Goal: Transaction & Acquisition: Purchase product/service

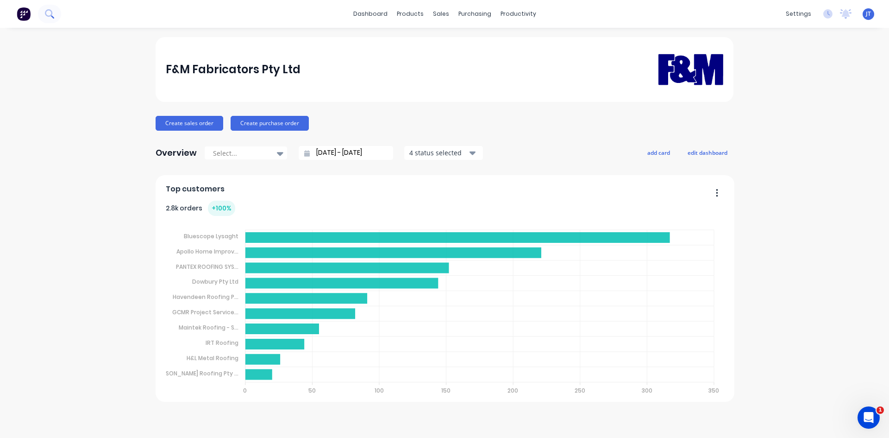
click at [45, 15] on icon at bounding box center [49, 13] width 9 height 9
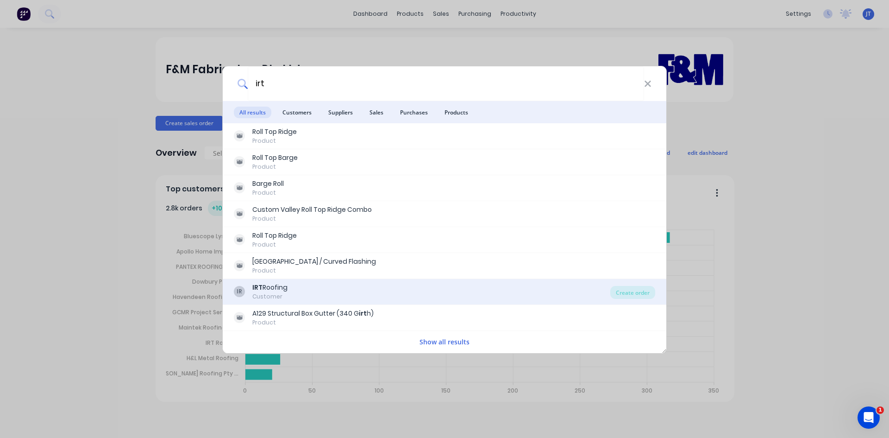
type input "irt"
click at [366, 285] on div "IR IRT Roofing Customer" at bounding box center [422, 292] width 377 height 18
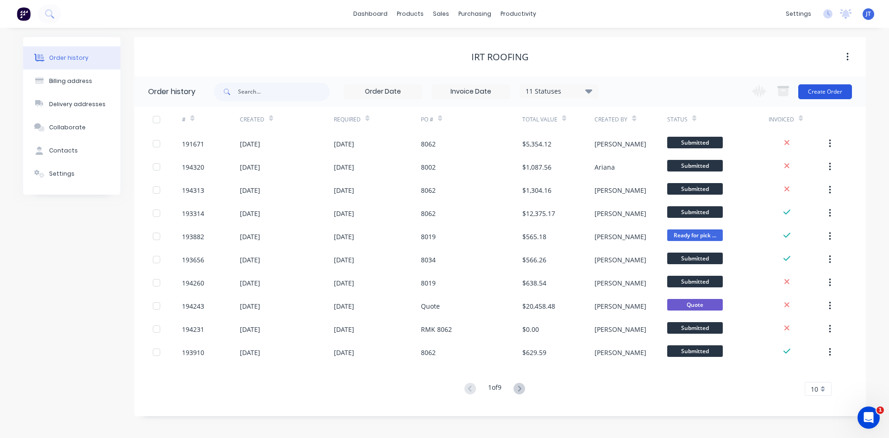
click at [817, 92] on button "Create Order" at bounding box center [826, 91] width 54 height 15
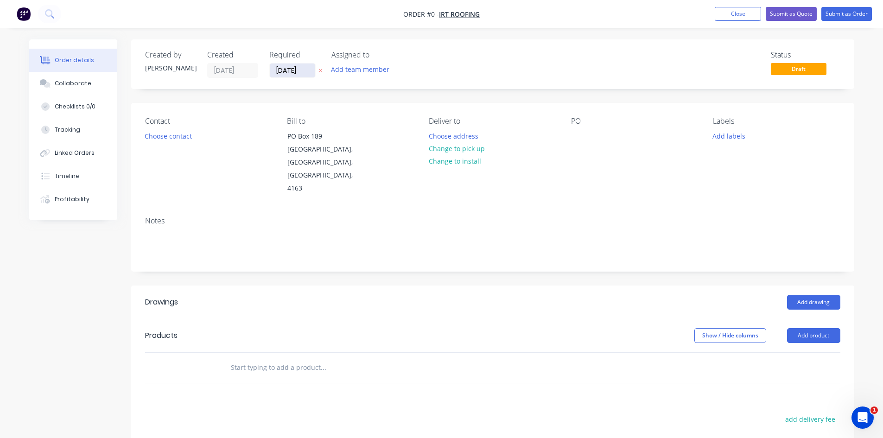
click at [290, 72] on input "[DATE]" at bounding box center [292, 70] width 45 height 14
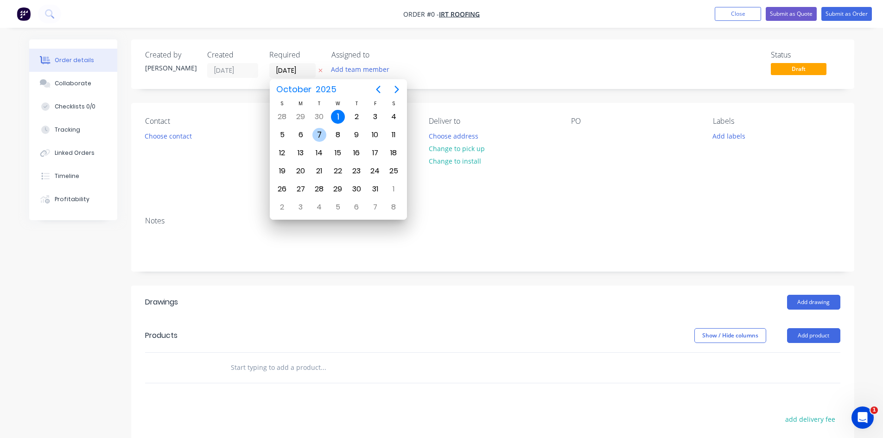
click at [322, 129] on div "7" at bounding box center [319, 135] width 14 height 14
type input "[DATE]"
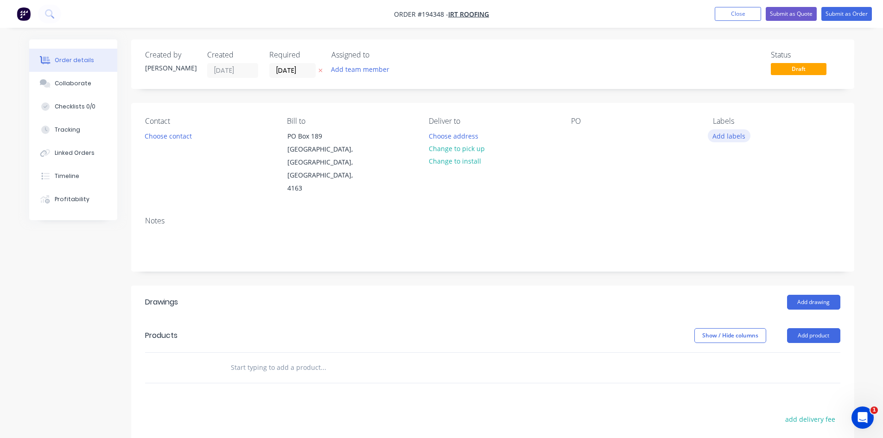
click at [727, 136] on button "Add labels" at bounding box center [728, 135] width 43 height 13
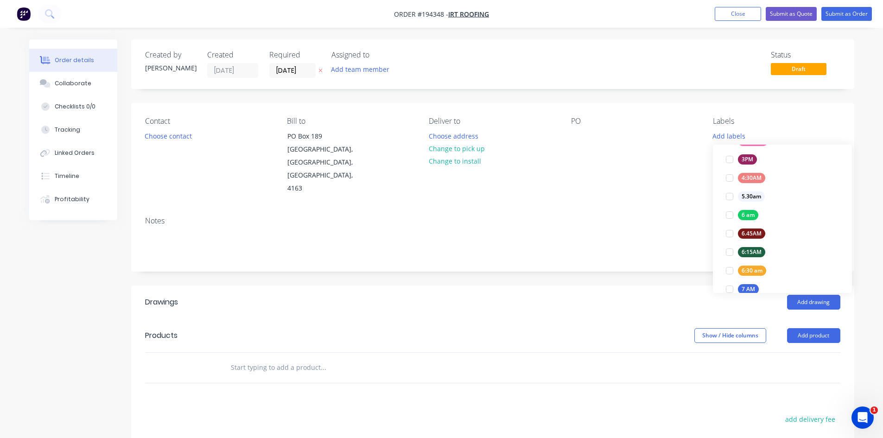
scroll to position [154, 0]
click at [742, 195] on div "6 am" at bounding box center [748, 194] width 20 height 10
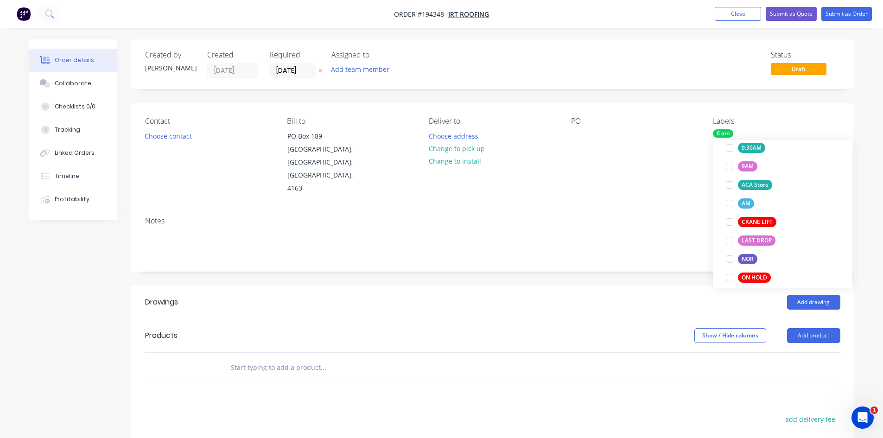
scroll to position [408, 0]
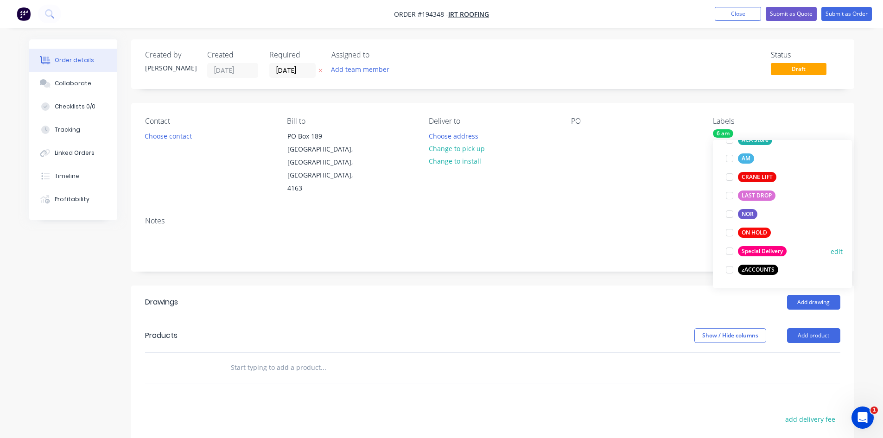
click at [756, 248] on div "Special Delivery" at bounding box center [762, 251] width 49 height 10
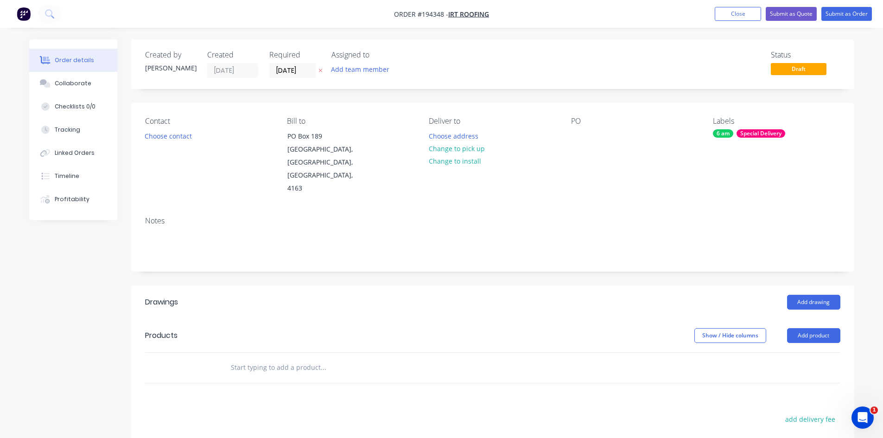
click at [662, 209] on div "Notes" at bounding box center [492, 240] width 723 height 62
click at [580, 138] on div at bounding box center [578, 135] width 15 height 13
click at [632, 216] on div "Notes" at bounding box center [492, 220] width 695 height 9
click at [182, 132] on button "Choose contact" at bounding box center [167, 135] width 57 height 13
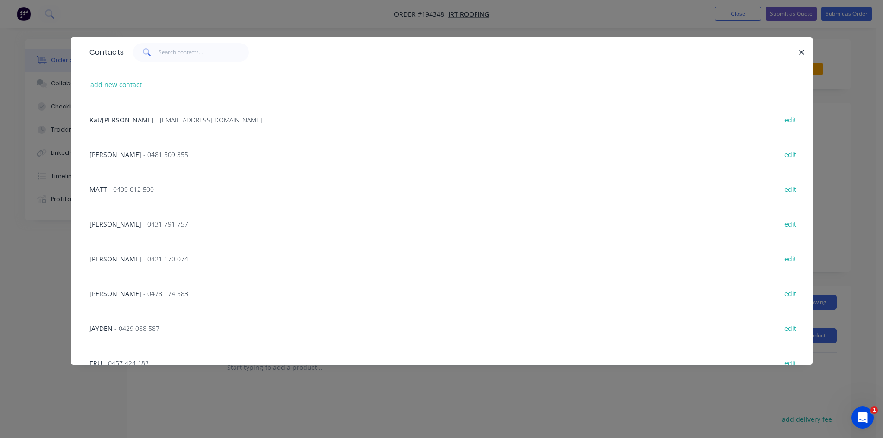
click at [177, 159] on div "[PERSON_NAME] - 0481 509 355 edit" at bounding box center [441, 154] width 713 height 35
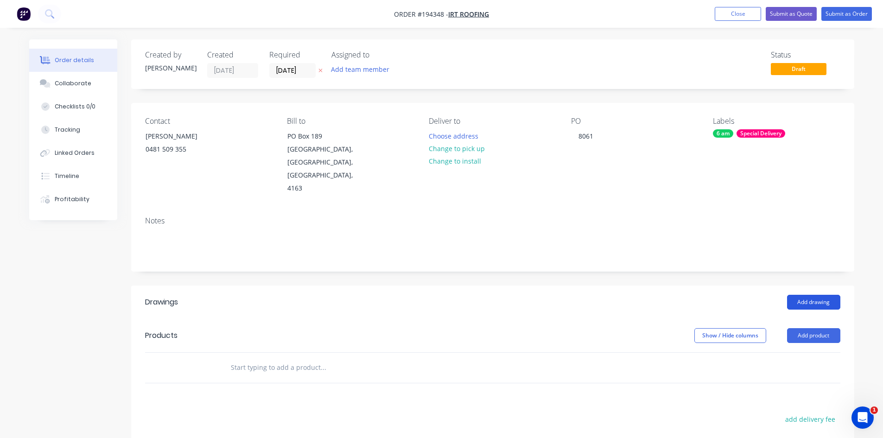
click at [818, 295] on button "Add drawing" at bounding box center [813, 302] width 53 height 15
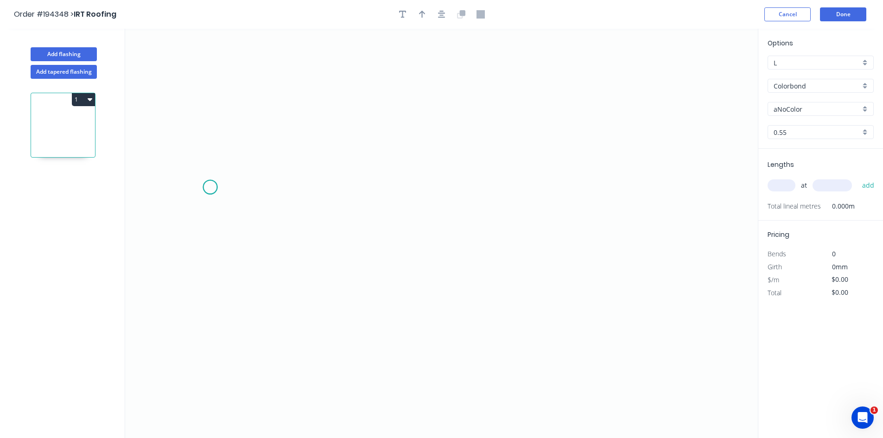
click at [210, 187] on icon "0" at bounding box center [441, 233] width 632 height 409
click at [208, 263] on icon "0" at bounding box center [441, 233] width 632 height 409
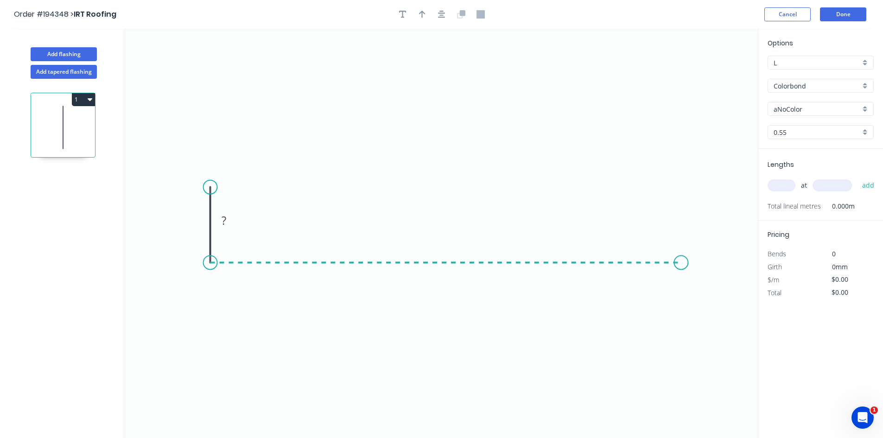
click at [681, 262] on icon "0 ?" at bounding box center [441, 233] width 632 height 409
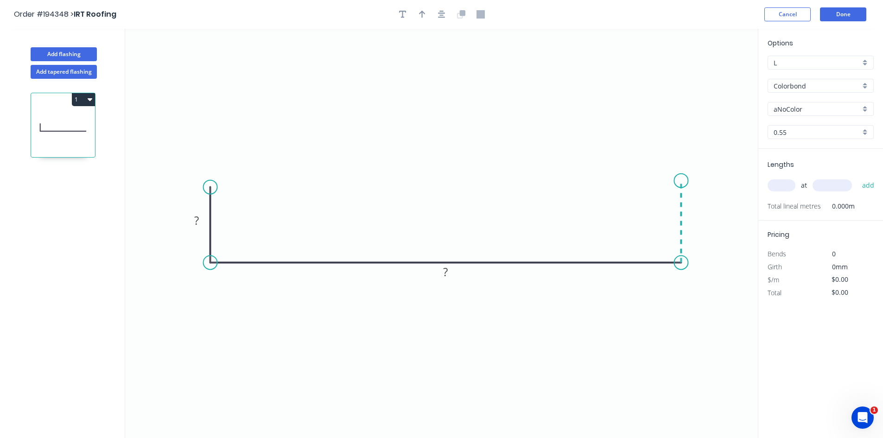
click at [680, 181] on icon "0 ? ?" at bounding box center [441, 233] width 632 height 409
click at [680, 181] on circle at bounding box center [681, 181] width 14 height 14
click at [697, 217] on rect at bounding box center [694, 217] width 19 height 13
type input "$25.32"
click at [633, 101] on icon "0 50 975 50" at bounding box center [441, 233] width 632 height 409
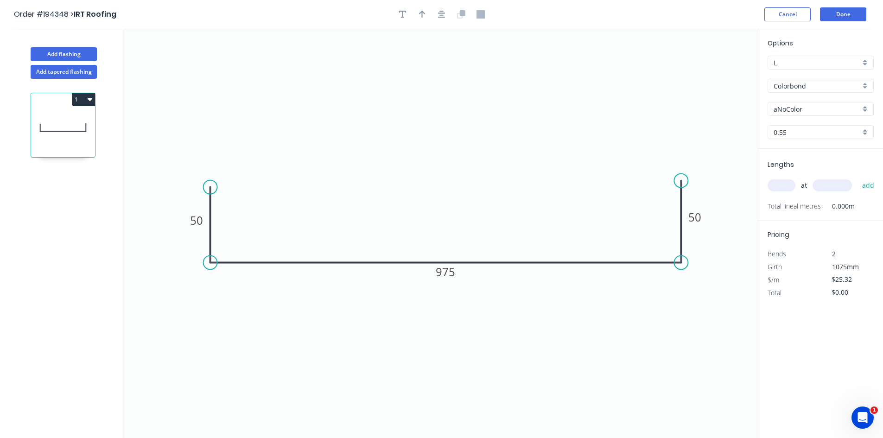
click at [794, 74] on div "Options L L Colorbond Colorbond Colorbond (Premium) Colorbond Coolmax Colorbond…" at bounding box center [820, 93] width 125 height 111
click at [795, 82] on input "Colorbond" at bounding box center [816, 86] width 87 height 10
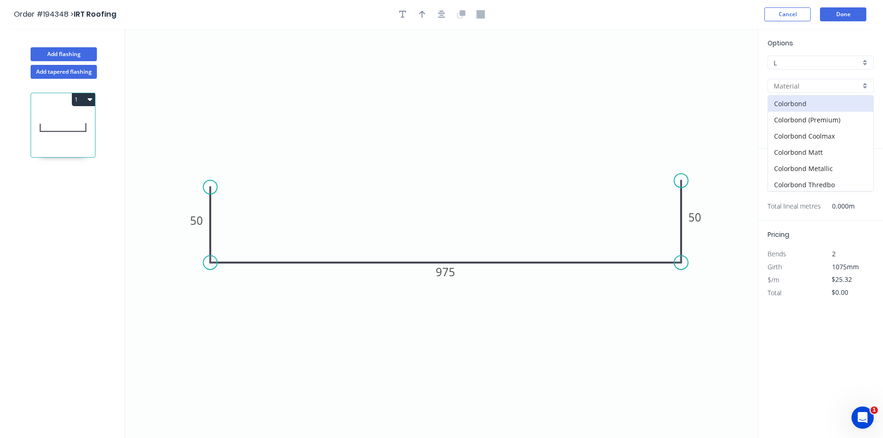
scroll to position [196, 0]
click at [815, 182] on div "zAluminium" at bounding box center [820, 183] width 105 height 16
type input "zAluminium"
type input "Mill"
type input "0.8"
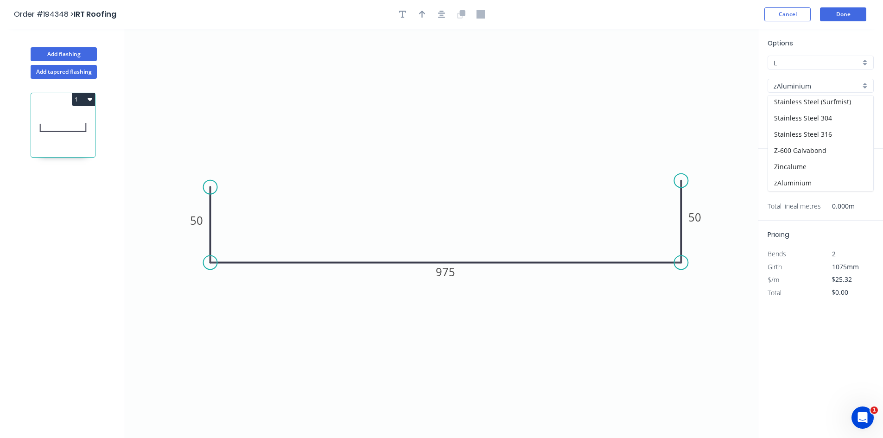
type input "$0.01"
click at [810, 132] on input "0.8" at bounding box center [816, 132] width 87 height 10
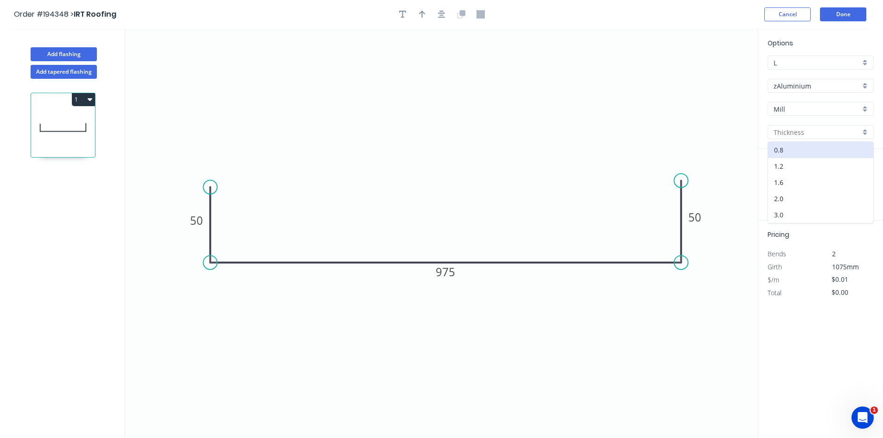
click at [810, 209] on div "3.0" at bounding box center [820, 215] width 105 height 16
type input "3.0"
type input "$0.00"
click at [784, 181] on input "text" at bounding box center [781, 185] width 28 height 12
type input "78"
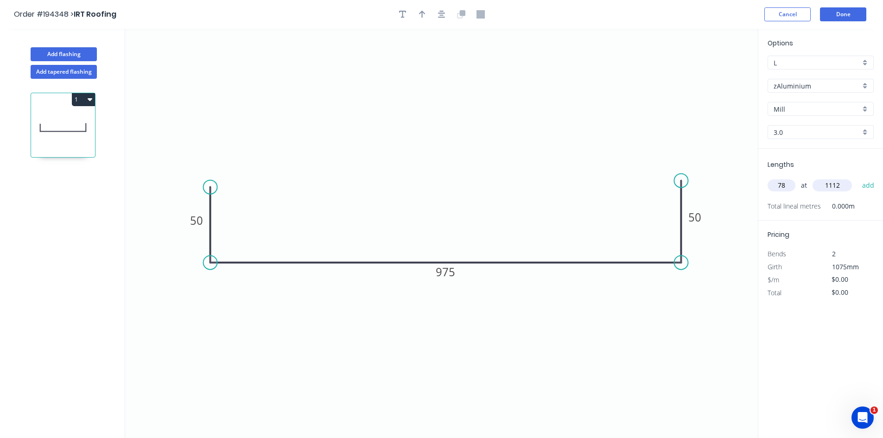
type input "1112"
click at [857, 177] on button "add" at bounding box center [868, 185] width 22 height 16
type input "4"
type input "1022"
click at [857, 177] on button "add" at bounding box center [868, 185] width 22 height 16
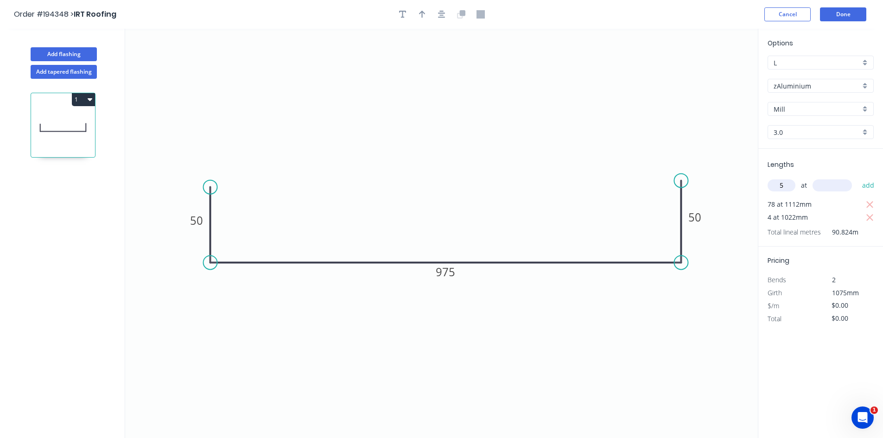
type input "5"
type input "1052"
click at [857, 177] on button "add" at bounding box center [868, 185] width 22 height 16
type input "5"
type input "1150"
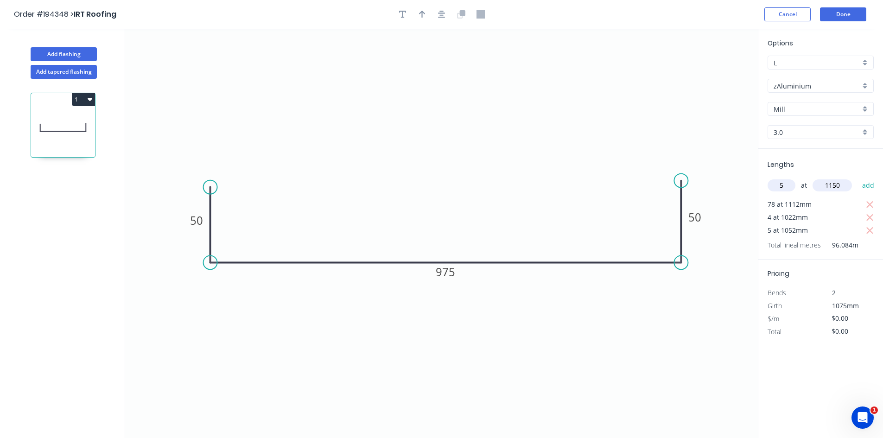
click at [857, 177] on button "add" at bounding box center [868, 185] width 22 height 16
type input "2"
type input "1145"
click at [857, 177] on button "add" at bounding box center [868, 185] width 22 height 16
click at [71, 57] on button "Add flashing" at bounding box center [64, 54] width 66 height 14
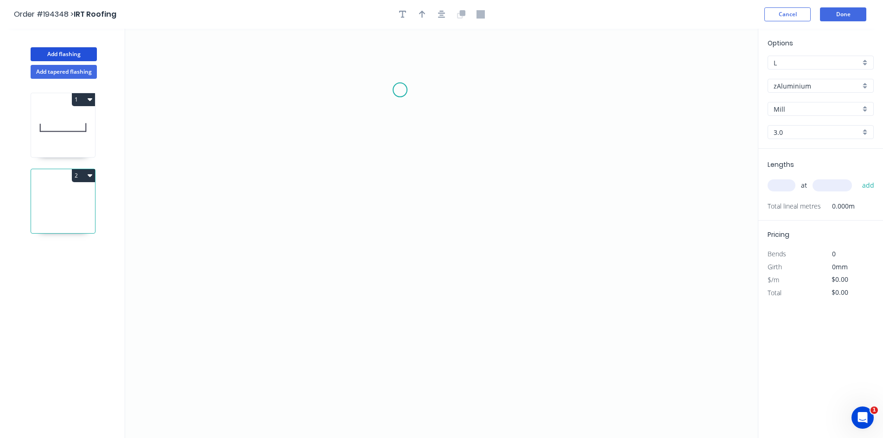
click at [399, 92] on icon "0" at bounding box center [441, 233] width 632 height 409
click at [488, 98] on icon "0" at bounding box center [441, 233] width 632 height 409
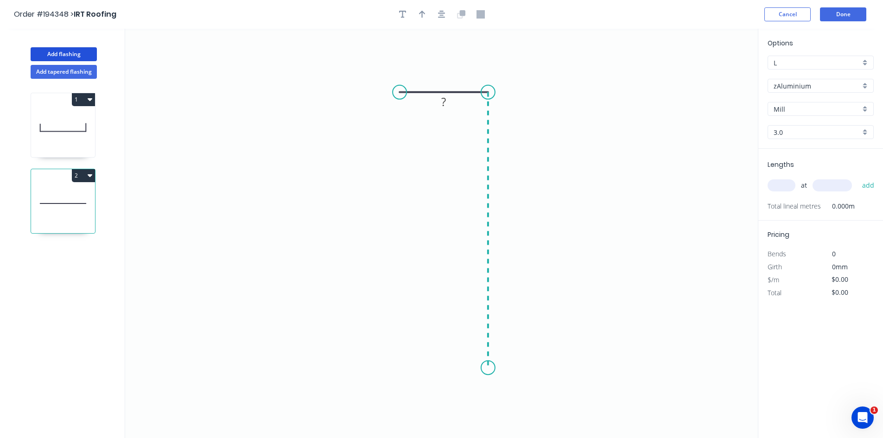
drag, startPoint x: 472, startPoint y: 368, endPoint x: 485, endPoint y: 224, distance: 144.7
click at [472, 368] on icon "0 ?" at bounding box center [441, 233] width 632 height 409
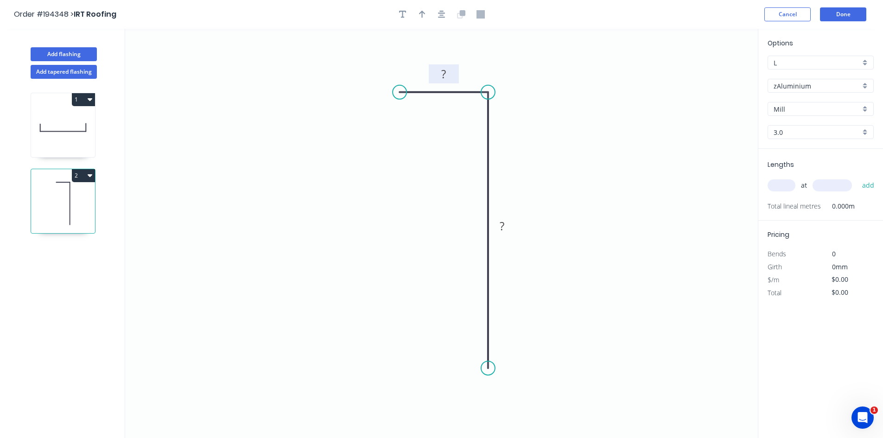
click at [450, 79] on rect at bounding box center [444, 74] width 19 height 13
click at [547, 151] on icon "0 20 ?" at bounding box center [441, 233] width 632 height 409
click at [502, 233] on tspan "?" at bounding box center [501, 225] width 5 height 15
click at [650, 158] on icon "0 20 280" at bounding box center [441, 233] width 632 height 409
click at [785, 188] on input "text" at bounding box center [781, 185] width 28 height 12
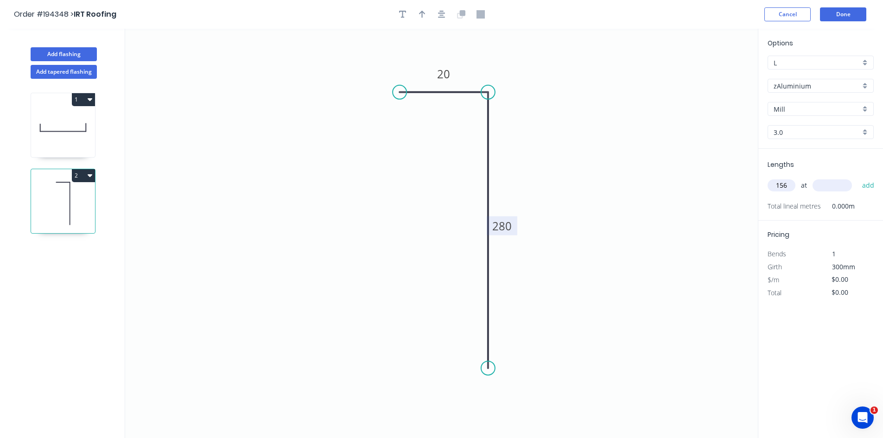
type input "156"
type input "1112"
click at [857, 177] on button "add" at bounding box center [868, 185] width 22 height 16
type input "8"
type input "1022"
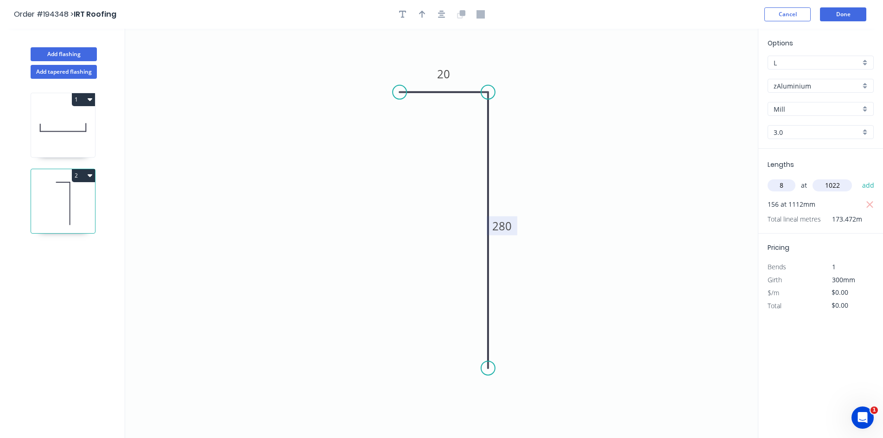
click at [857, 177] on button "add" at bounding box center [868, 185] width 22 height 16
type input "5"
type input "1052"
click at [857, 177] on button "add" at bounding box center [868, 185] width 22 height 16
type input "5"
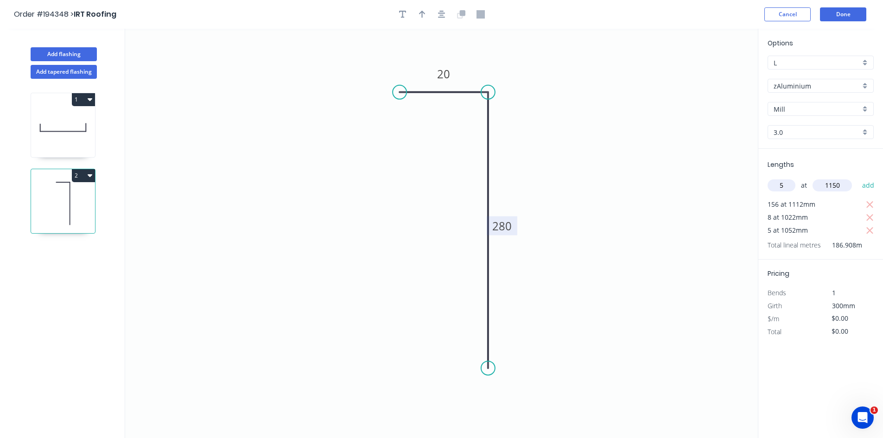
type input "1150"
click at [857, 177] on button "add" at bounding box center [868, 185] width 22 height 16
type input "2"
type input "1145"
click at [857, 177] on button "add" at bounding box center [868, 185] width 22 height 16
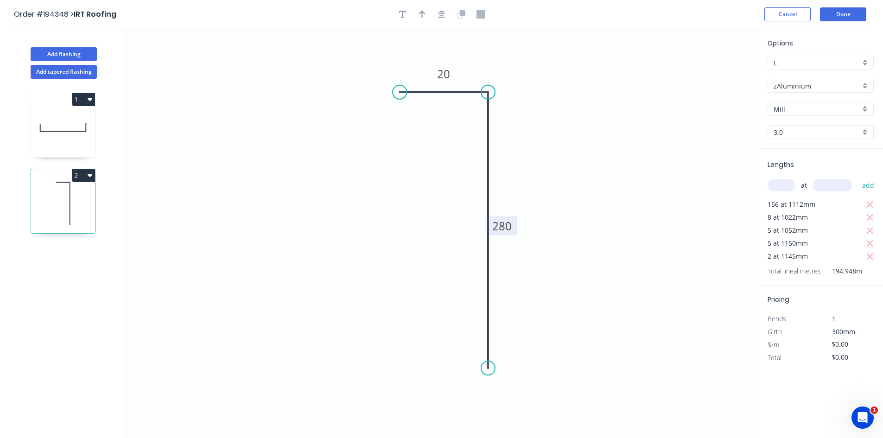
click at [44, 132] on icon at bounding box center [63, 127] width 64 height 59
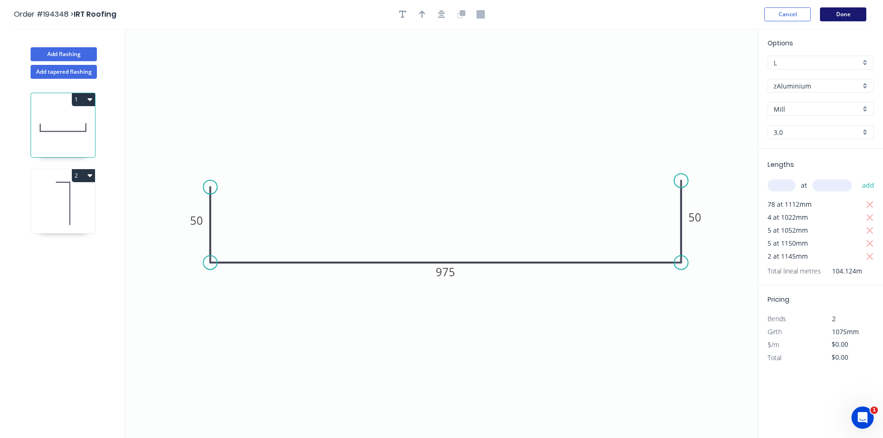
click at [838, 13] on button "Done" at bounding box center [843, 14] width 46 height 14
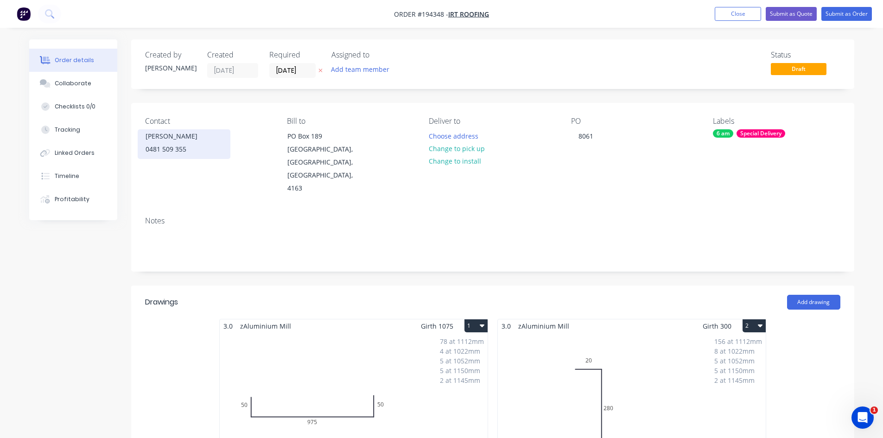
click at [165, 139] on div "[PERSON_NAME]" at bounding box center [183, 136] width 77 height 13
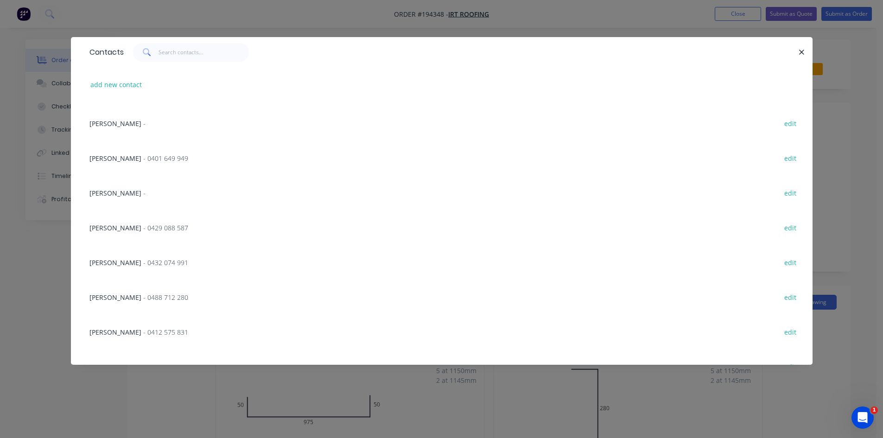
scroll to position [432, 0]
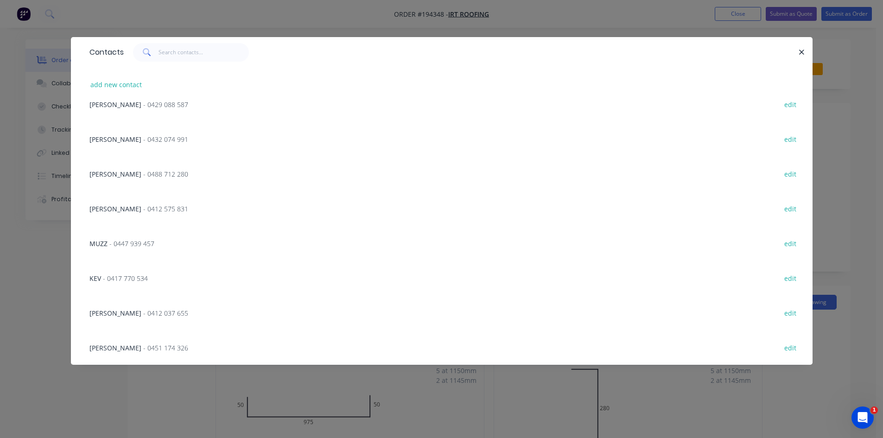
click at [140, 352] on div "[PERSON_NAME] - 0451 174 326" at bounding box center [138, 348] width 99 height 10
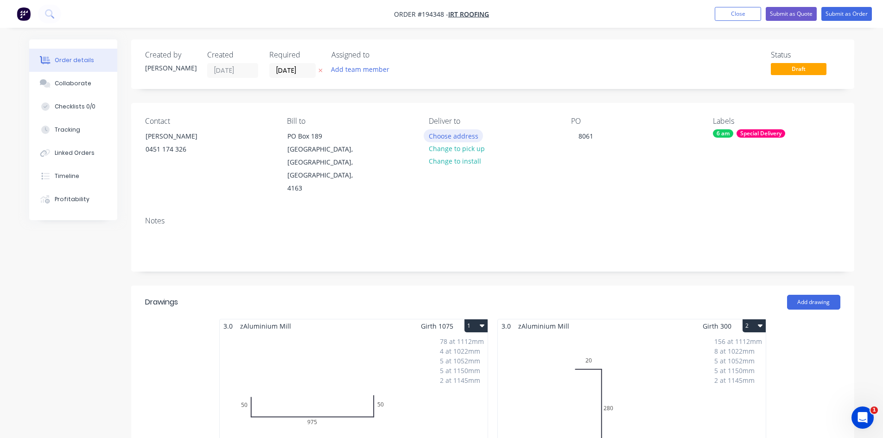
click at [437, 131] on button "Choose address" at bounding box center [452, 135] width 59 height 13
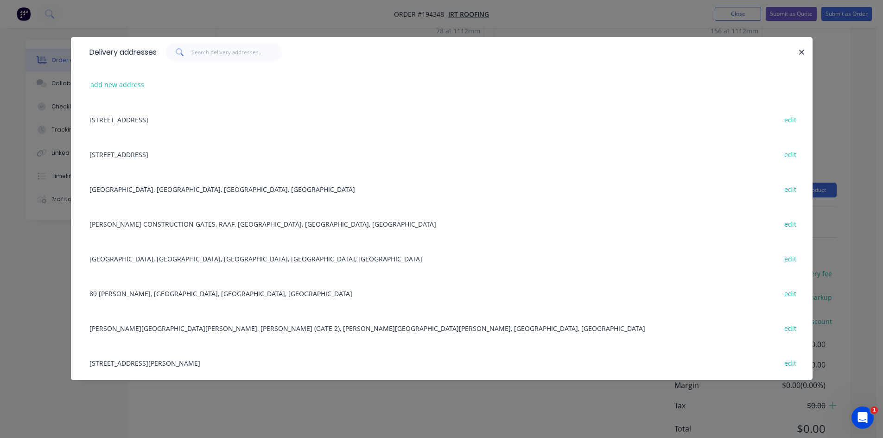
scroll to position [321, 0]
click at [131, 86] on button "add new address" at bounding box center [117, 84] width 63 height 13
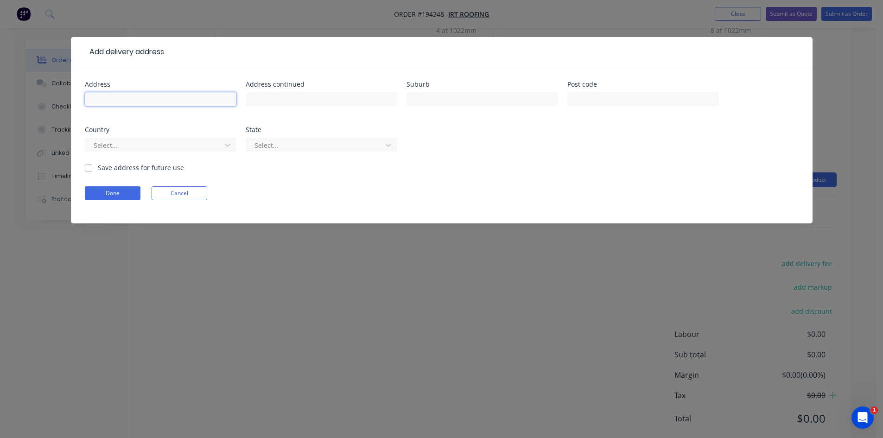
click at [132, 101] on input "text" at bounding box center [160, 99] width 151 height 14
type input "[STREET_ADDRESS]"
type input "[GEOGRAPHIC_DATA]"
click button "Done" at bounding box center [113, 193] width 56 height 14
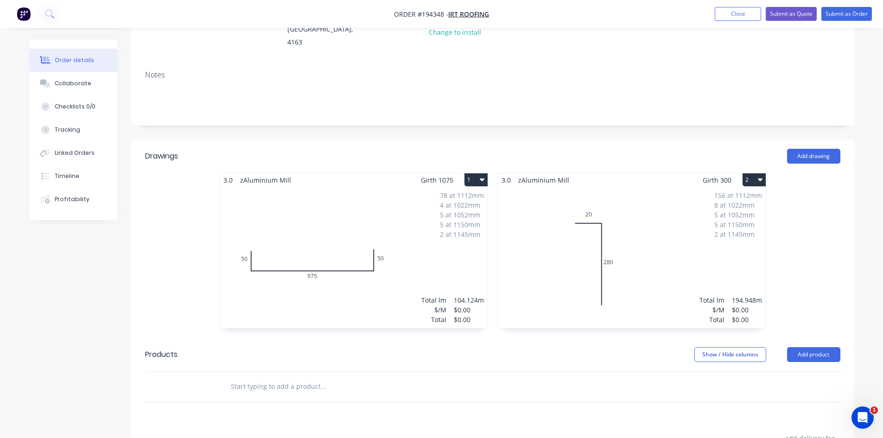
scroll to position [154, 0]
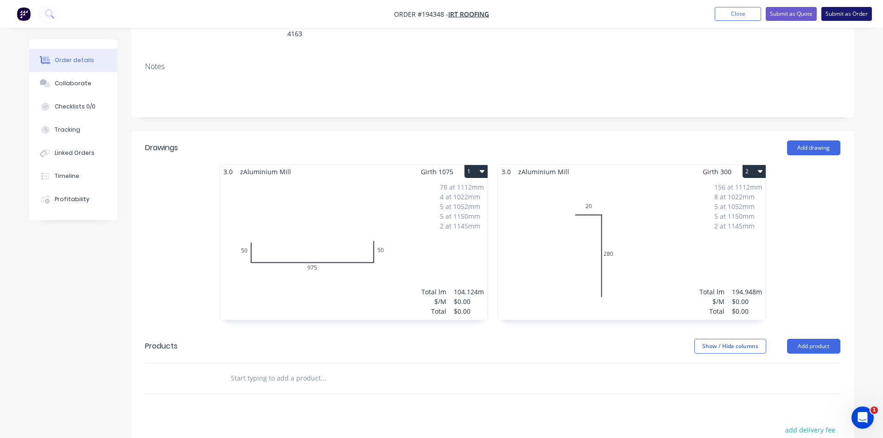
click at [843, 17] on button "Submit as Order" at bounding box center [846, 14] width 50 height 14
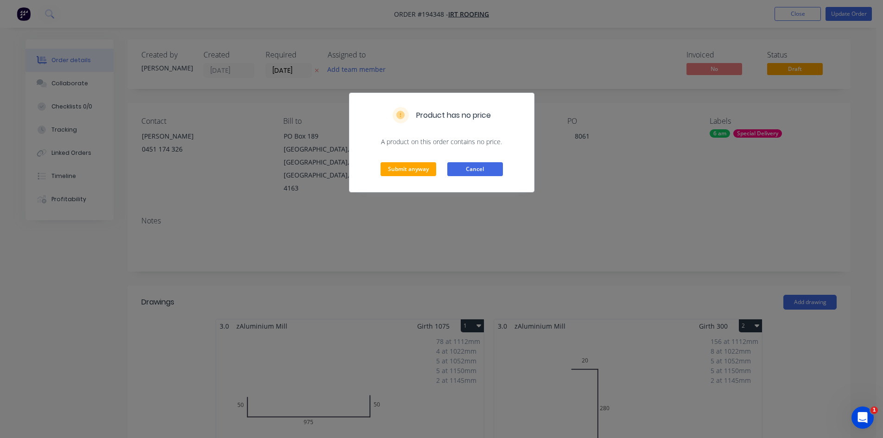
click at [500, 168] on button "Cancel" at bounding box center [475, 169] width 56 height 14
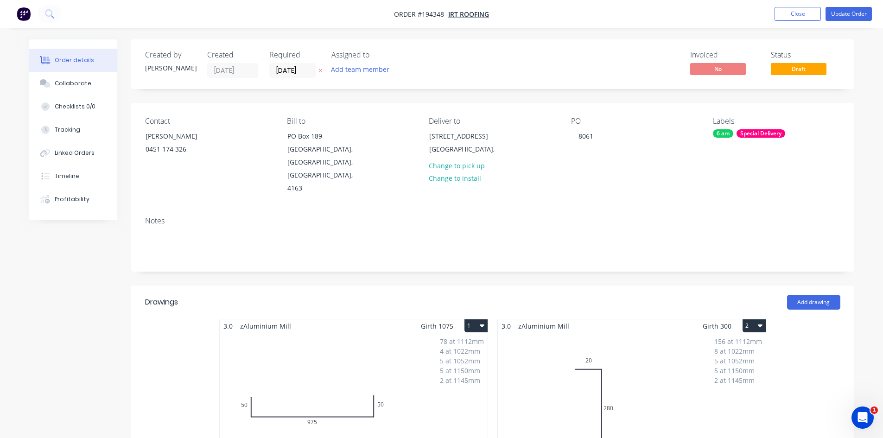
click at [417, 351] on div "78 at 1112mm 4 at 1022mm 5 at 1052mm 5 at 1150mm 2 at 1145mm Total lm $/M Total…" at bounding box center [354, 403] width 268 height 141
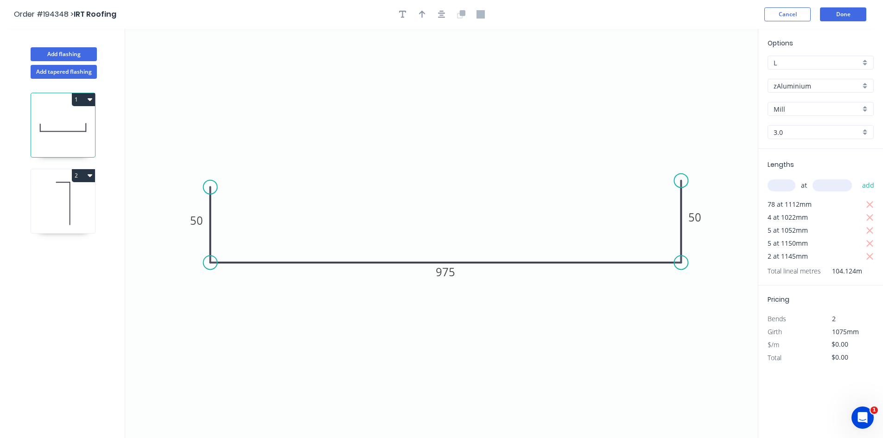
drag, startPoint x: 847, startPoint y: 348, endPoint x: 803, endPoint y: 349, distance: 44.0
click at [803, 349] on div "$/m $0.00" at bounding box center [820, 344] width 120 height 13
click at [710, 340] on icon "0 50 975 50" at bounding box center [441, 233] width 632 height 409
type input "$185.59"
type input "$19,324.37"
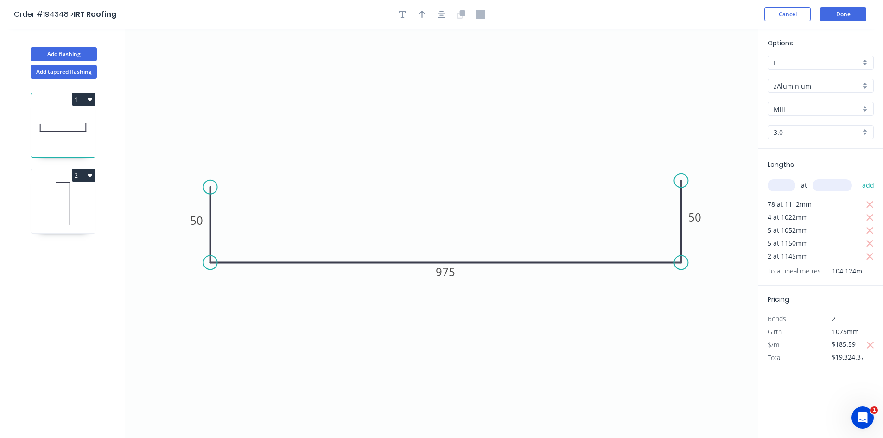
click at [66, 191] on icon at bounding box center [63, 203] width 64 height 59
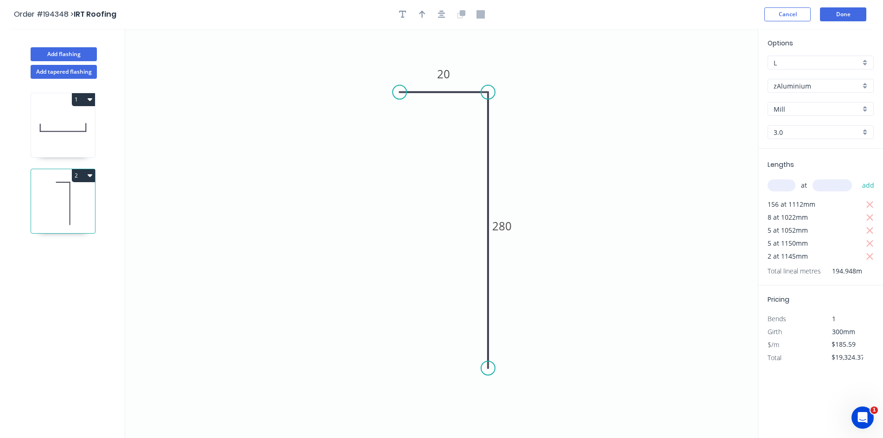
type input "$0.00"
drag, startPoint x: 851, startPoint y: 345, endPoint x: 739, endPoint y: 340, distance: 112.2
click at [765, 344] on div "$/m $0.00" at bounding box center [820, 344] width 120 height 13
type input "$71.49"
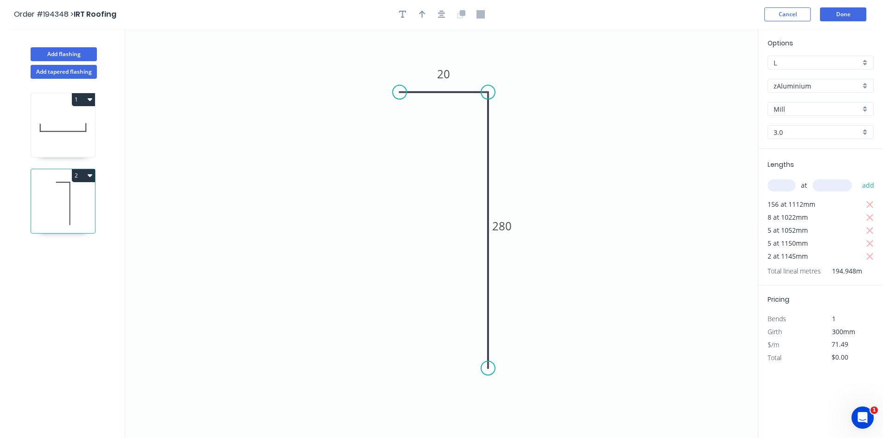
type input "$13,936.83"
click at [836, 15] on button "Done" at bounding box center [843, 14] width 46 height 14
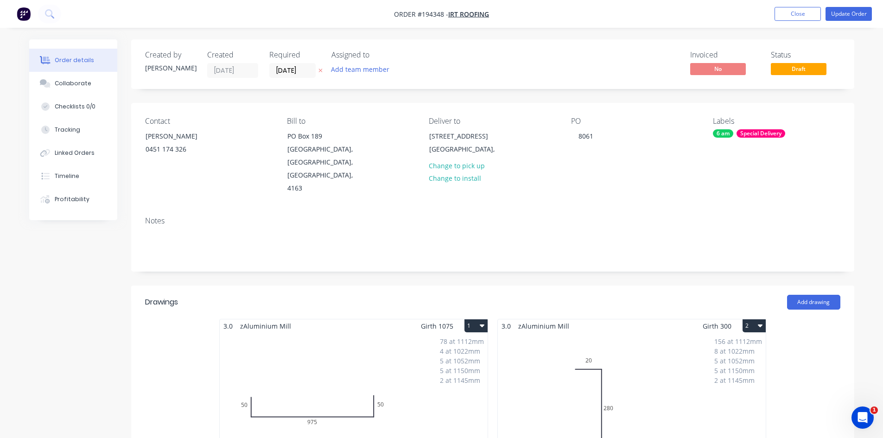
click at [849, 5] on nav "Order #194348 - IRT Roofing Add product Close Update Order" at bounding box center [441, 14] width 883 height 28
click at [847, 12] on button "Update Order" at bounding box center [848, 14] width 46 height 14
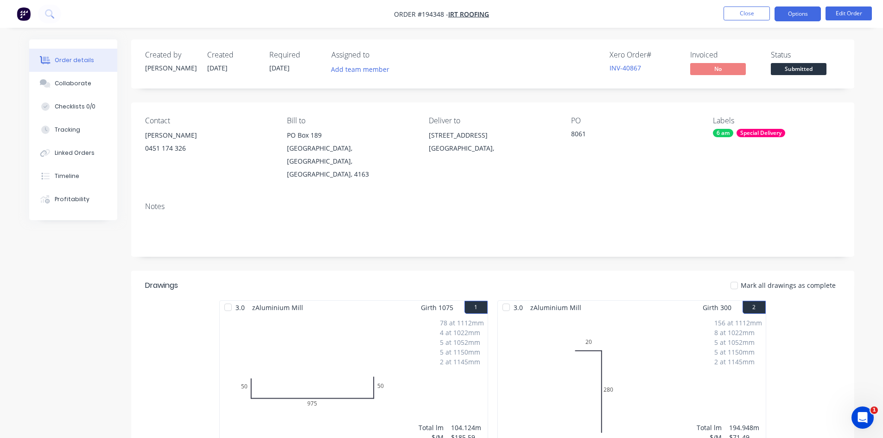
click at [789, 19] on button "Options" at bounding box center [797, 13] width 46 height 15
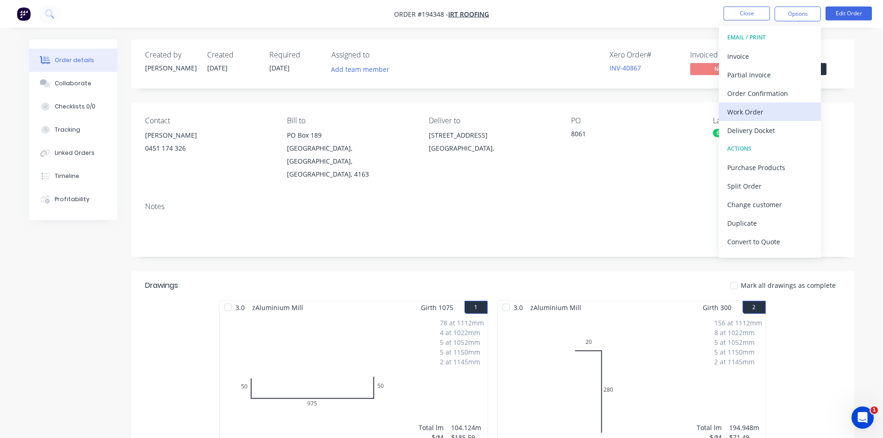
click at [756, 116] on div "Work Order" at bounding box center [769, 111] width 85 height 13
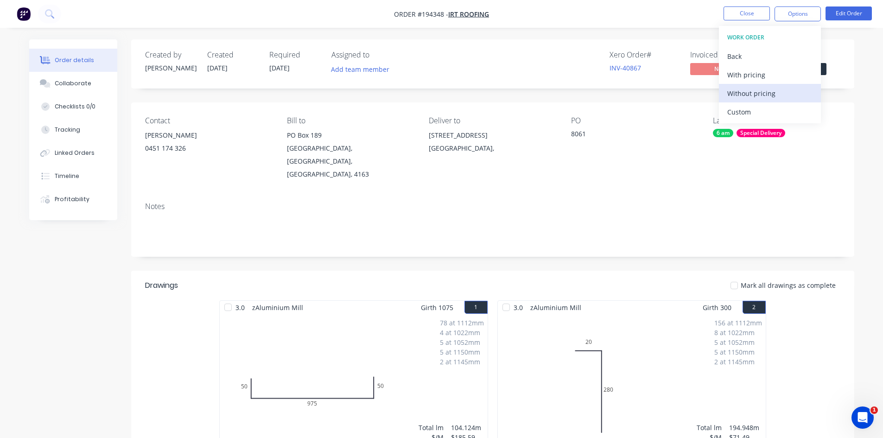
click at [765, 97] on div "Without pricing" at bounding box center [769, 93] width 85 height 13
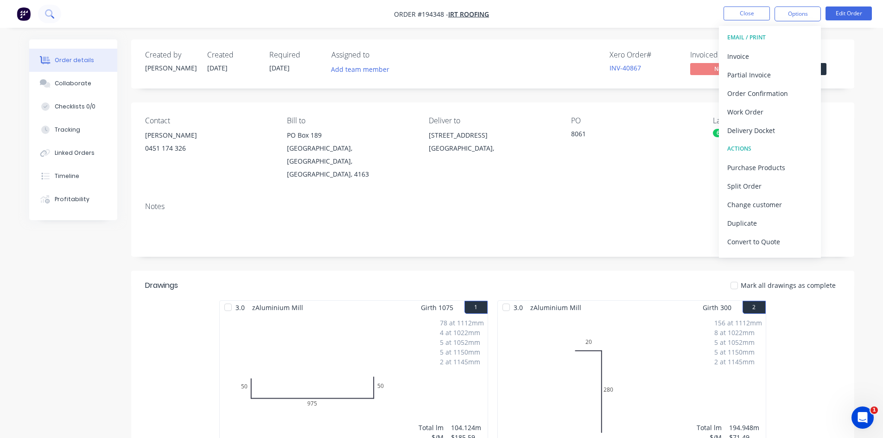
click at [41, 11] on button at bounding box center [49, 14] width 23 height 19
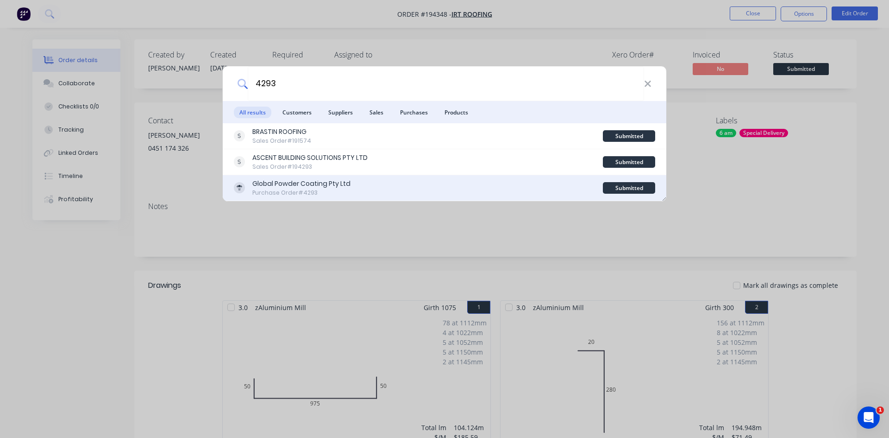
type input "4293"
click at [372, 183] on div "Global Powder Coating Pty Ltd Purchase Order #4293" at bounding box center [418, 188] width 369 height 18
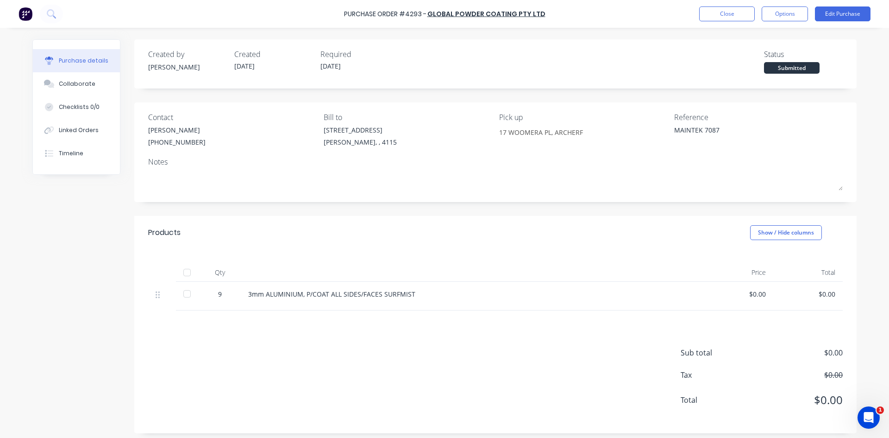
click at [661, 132] on div "Contact [PERSON_NAME] [PHONE_NUMBER] Bill to [STREET_ADDRESS][PERSON_NAME] Refe…" at bounding box center [495, 132] width 695 height 40
click at [47, 8] on button at bounding box center [51, 14] width 23 height 19
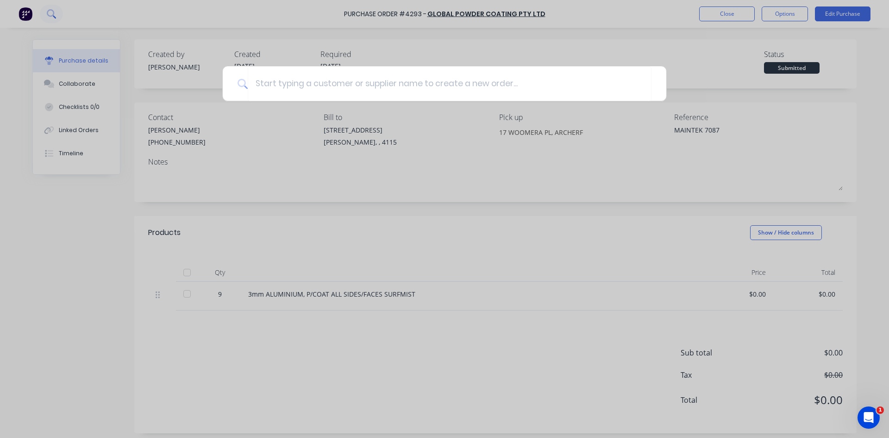
type textarea "x"
type input "7"
type textarea "x"
type input "70"
type textarea "x"
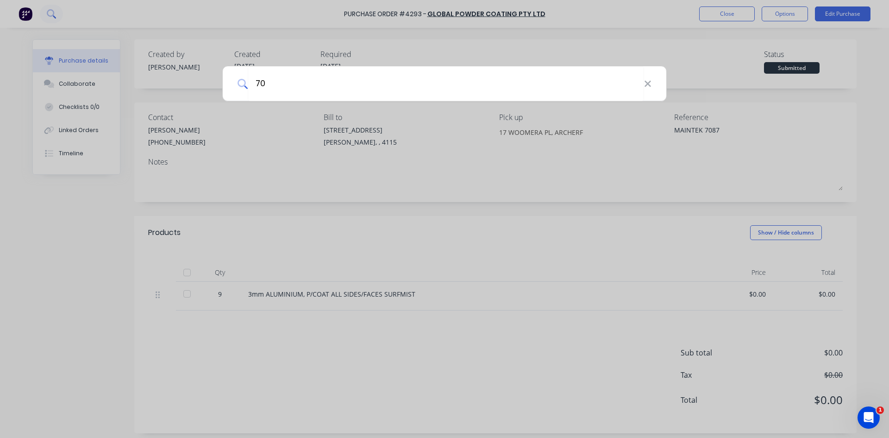
type input "708"
type textarea "x"
type input "7087"
type textarea "x"
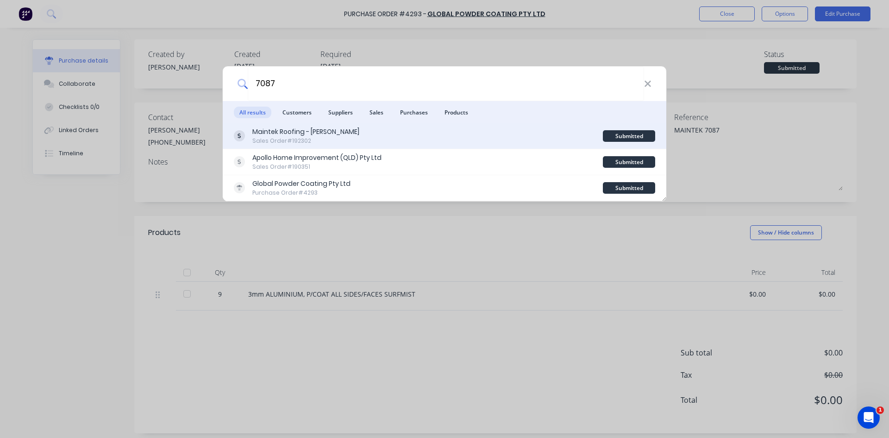
type input "7087"
click at [429, 131] on div "Maintek Roofing - [PERSON_NAME] Sales Order #192302" at bounding box center [418, 136] width 369 height 18
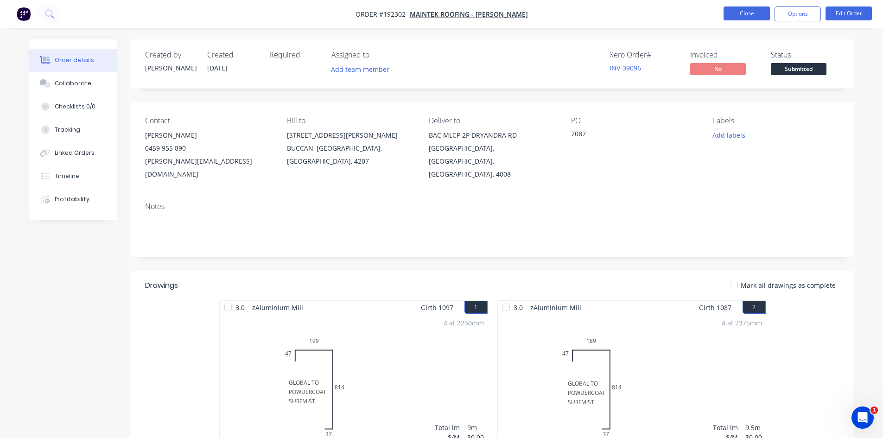
click at [732, 18] on button "Close" at bounding box center [746, 13] width 46 height 14
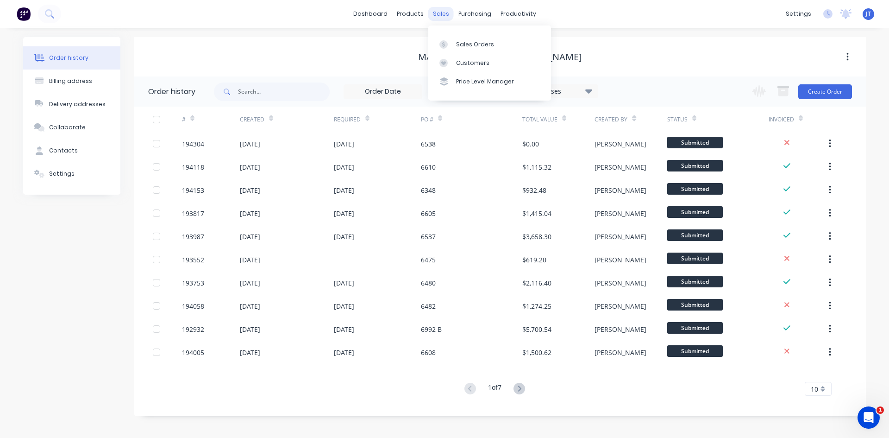
click at [443, 13] on div "sales" at bounding box center [441, 14] width 25 height 14
click at [454, 37] on link "Sales Orders" at bounding box center [490, 44] width 123 height 19
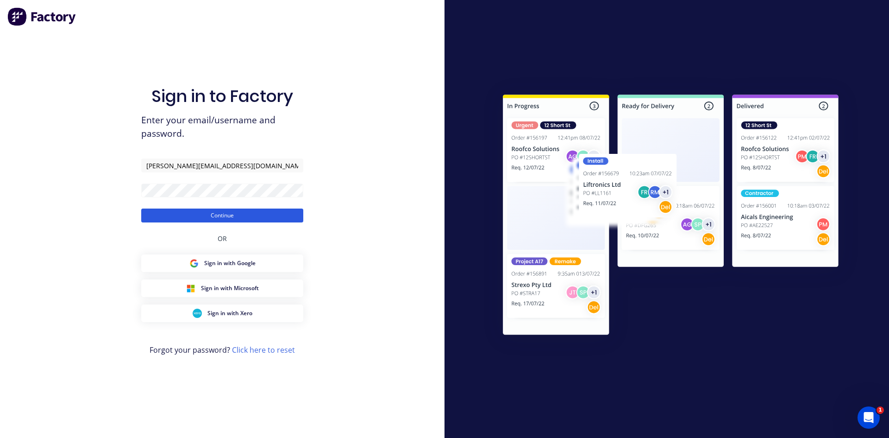
click at [291, 219] on button "Continue" at bounding box center [222, 215] width 162 height 14
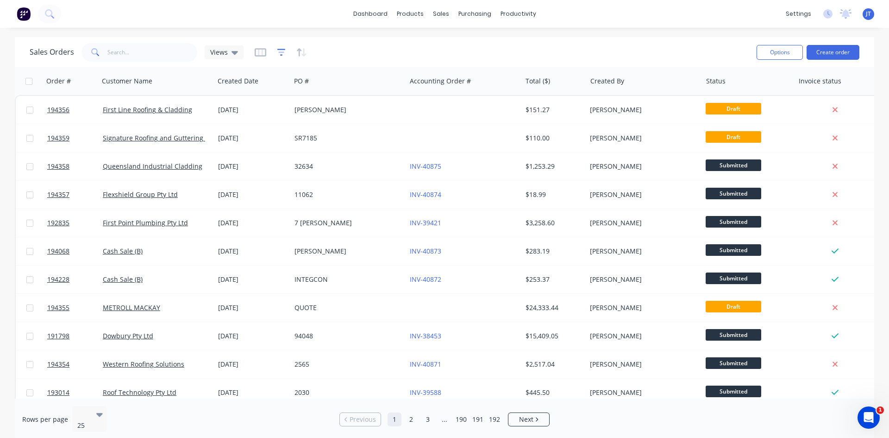
click at [278, 54] on icon "button" at bounding box center [281, 52] width 8 height 9
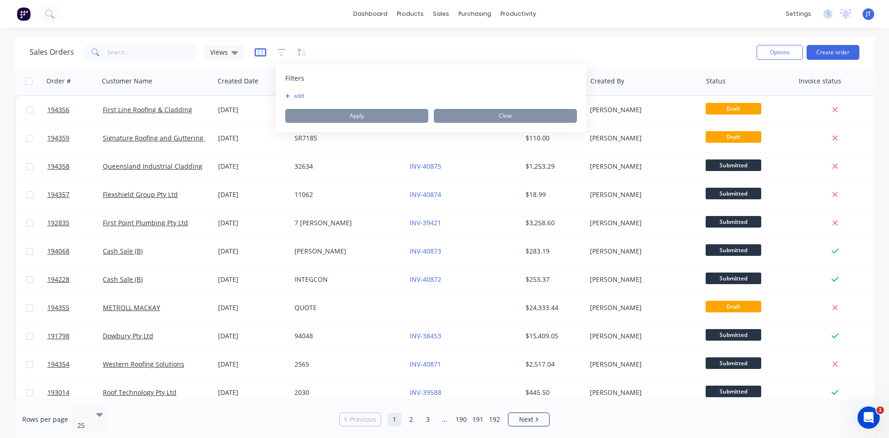
click at [263, 50] on icon "button" at bounding box center [261, 52] width 12 height 9
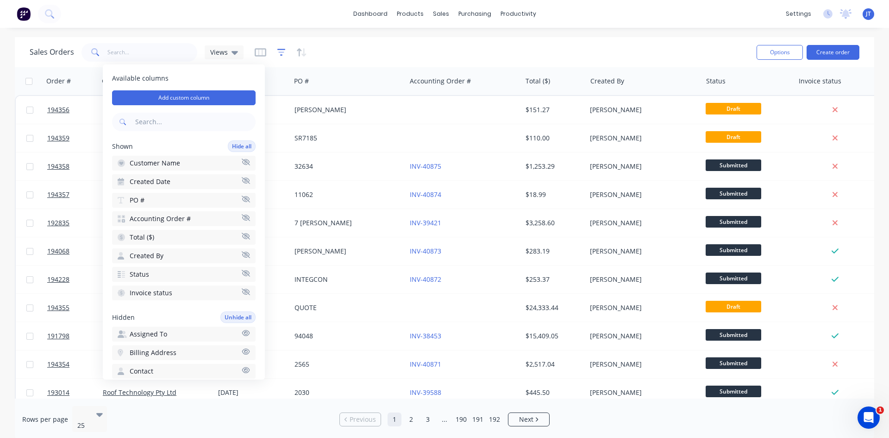
click at [284, 50] on icon "button" at bounding box center [281, 52] width 8 height 7
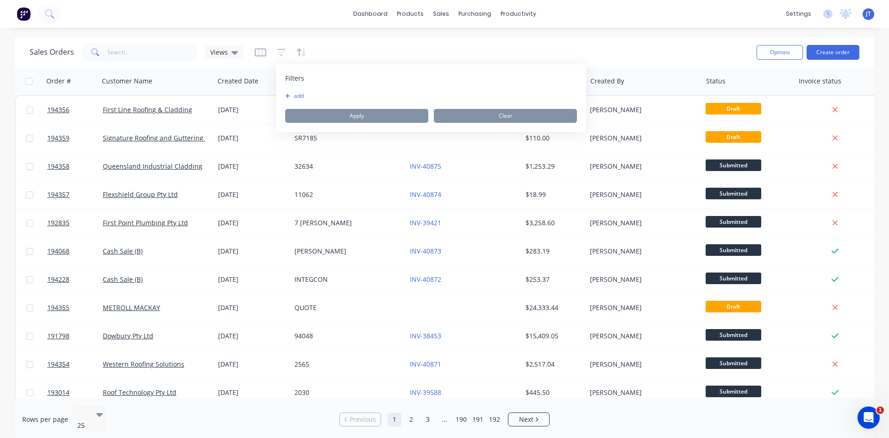
click at [293, 95] on button "add" at bounding box center [296, 95] width 23 height 7
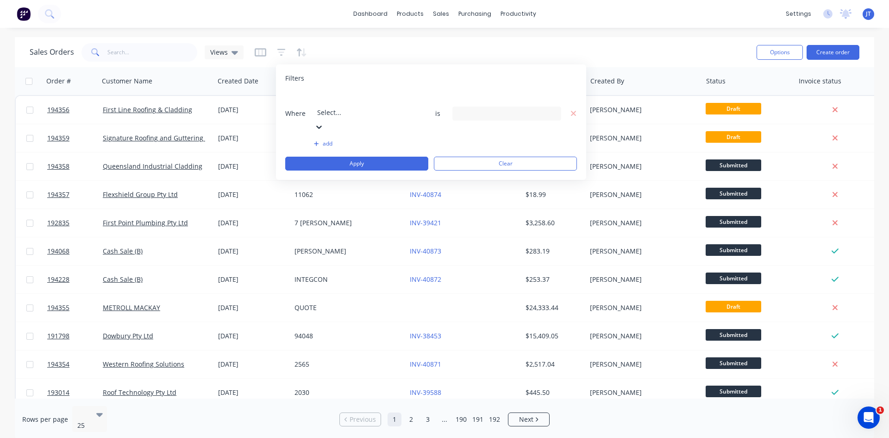
click at [332, 93] on div "Select..." at bounding box center [369, 113] width 108 height 41
click at [490, 107] on input at bounding box center [507, 114] width 108 height 14
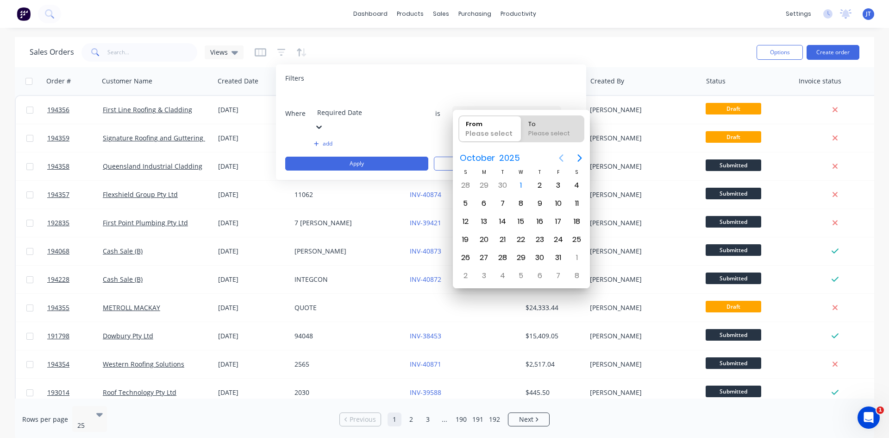
click at [561, 154] on icon "Previous page" at bounding box center [561, 157] width 11 height 11
click at [486, 184] on div "1" at bounding box center [484, 185] width 14 height 14
type input "[DATE]"
radio input "false"
radio input "true"
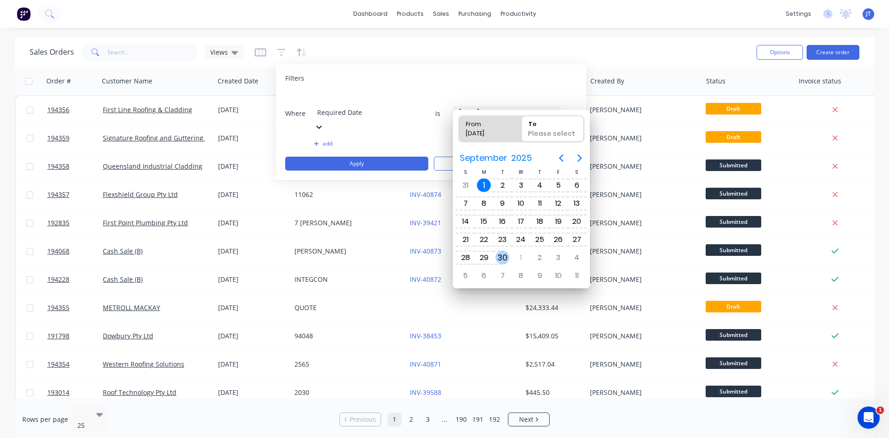
click at [508, 256] on div "30" at bounding box center [503, 258] width 14 height 14
type input "[DATE] - [DATE]"
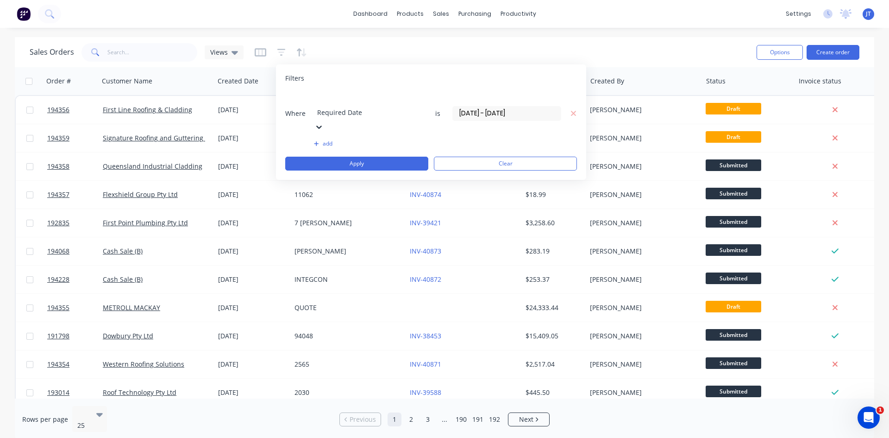
click at [331, 140] on button "add" at bounding box center [368, 143] width 109 height 7
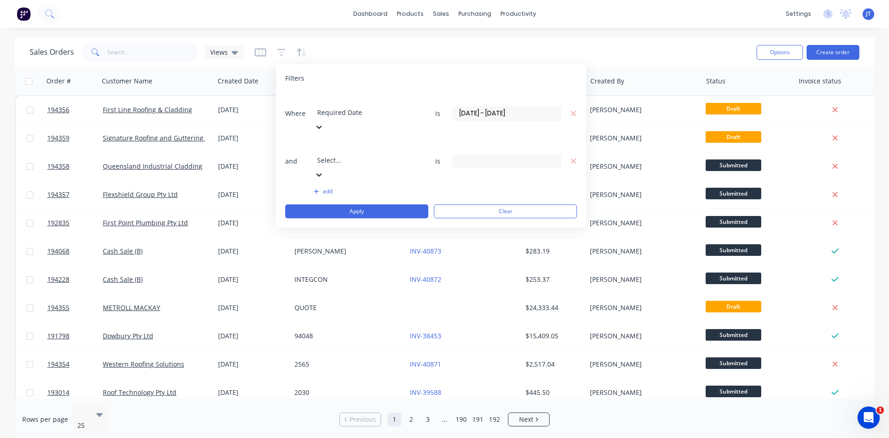
click at [367, 142] on div at bounding box center [383, 148] width 133 height 12
click at [473, 156] on div "8 Status selected" at bounding box center [500, 161] width 84 height 10
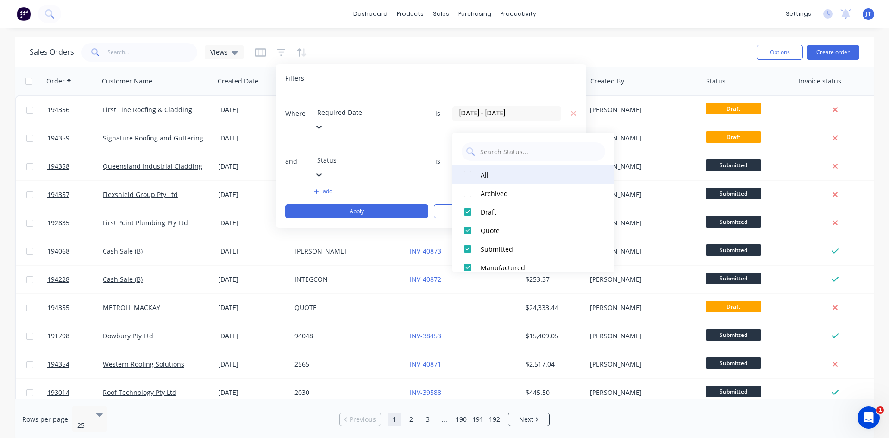
click at [470, 174] on div at bounding box center [468, 174] width 19 height 19
click at [356, 204] on button "Apply" at bounding box center [356, 211] width 143 height 14
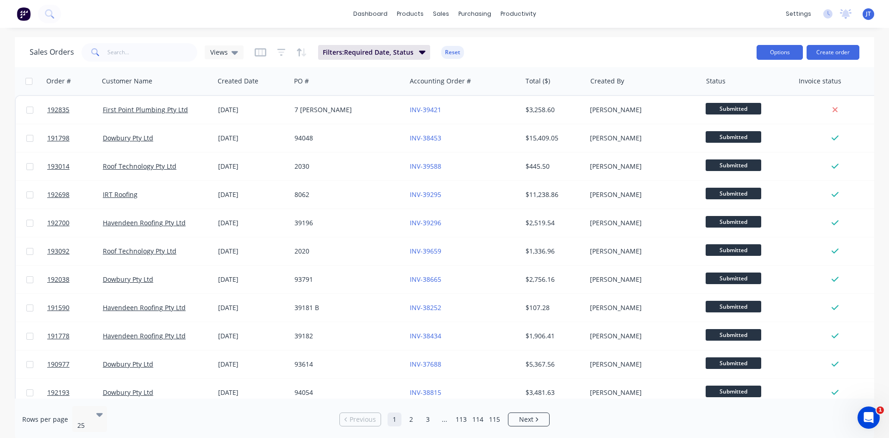
click at [783, 49] on button "Options" at bounding box center [780, 52] width 46 height 15
click at [734, 115] on div "Export" at bounding box center [752, 112] width 85 height 13
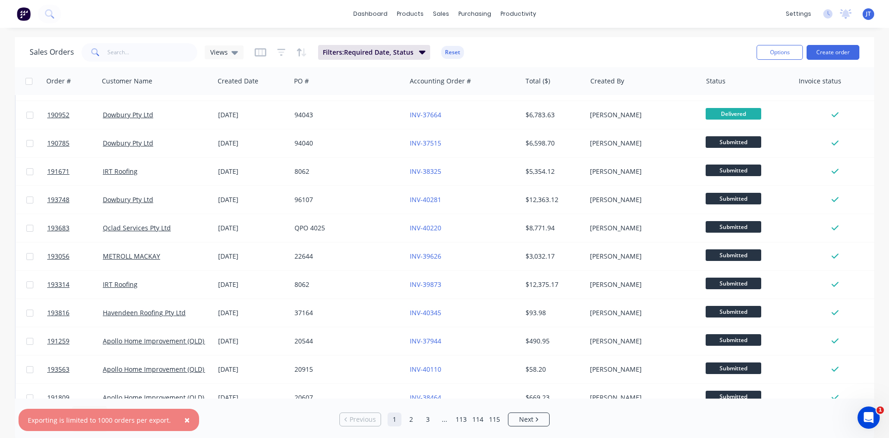
scroll to position [408, 0]
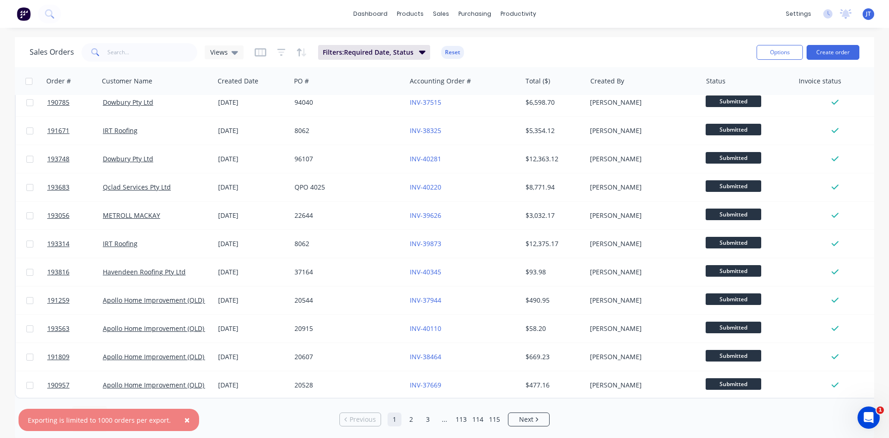
click at [184, 419] on span "×" at bounding box center [187, 419] width 6 height 13
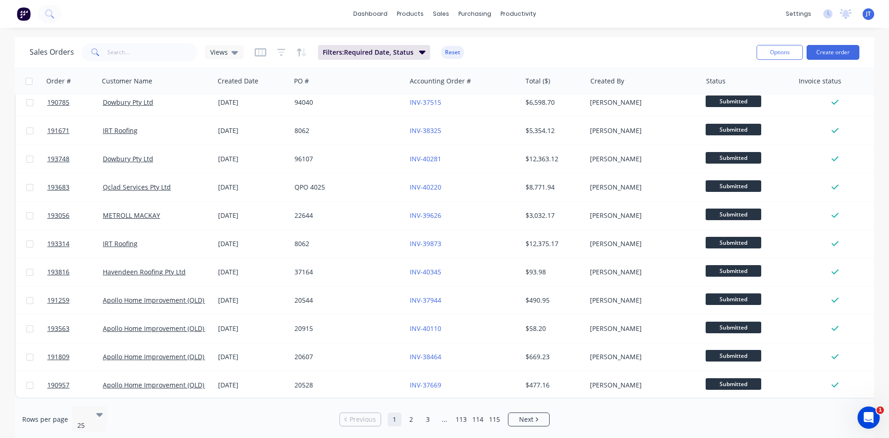
scroll to position [0, 0]
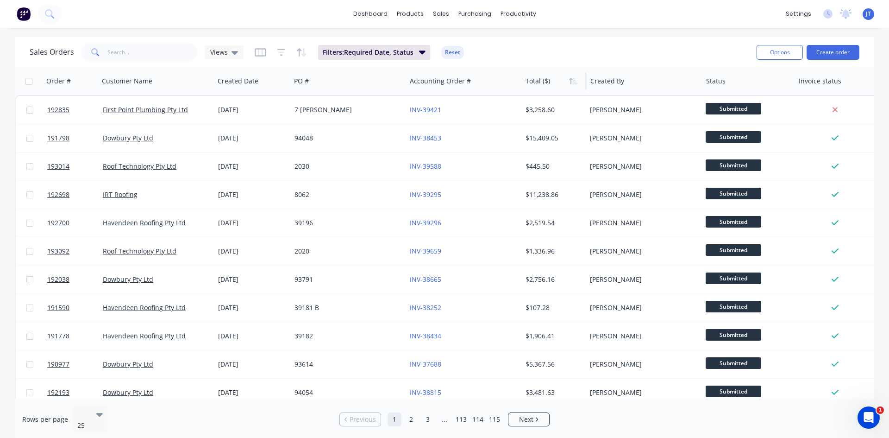
click at [543, 84] on div at bounding box center [553, 81] width 55 height 19
click at [573, 81] on icon "button" at bounding box center [573, 80] width 8 height 7
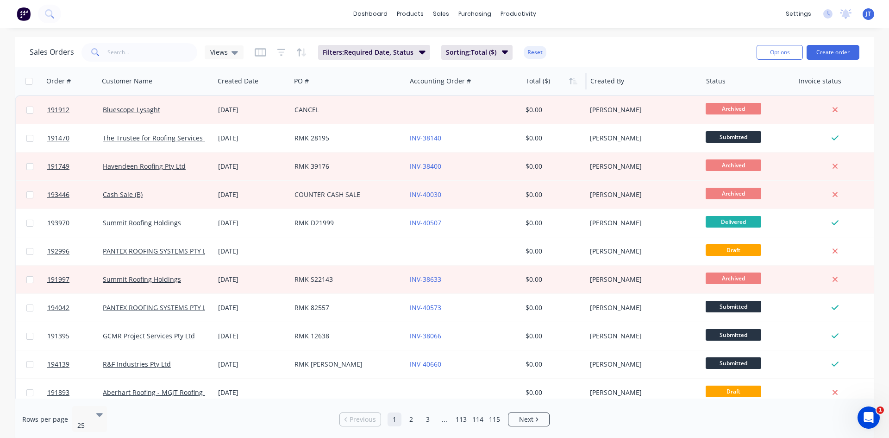
click at [573, 81] on icon "button" at bounding box center [573, 80] width 8 height 7
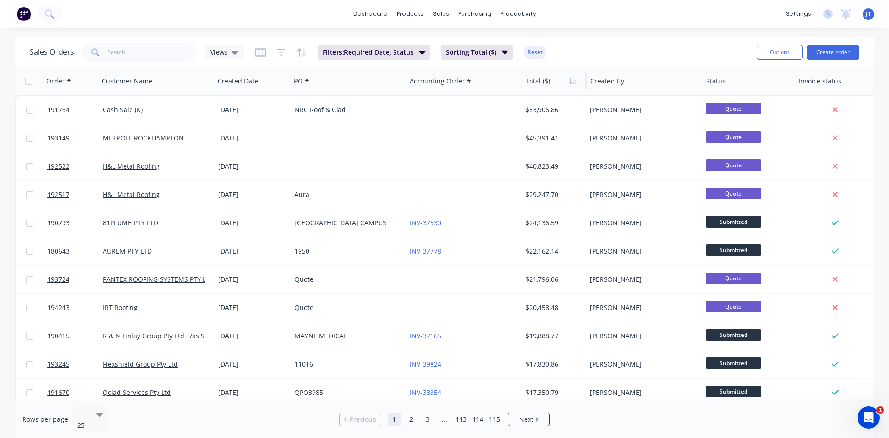
click at [573, 81] on icon "button" at bounding box center [573, 80] width 8 height 7
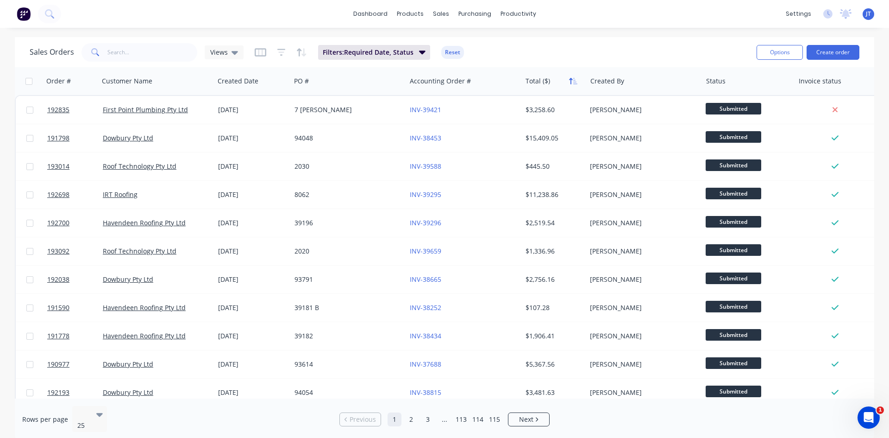
click at [573, 81] on icon "button" at bounding box center [573, 80] width 8 height 7
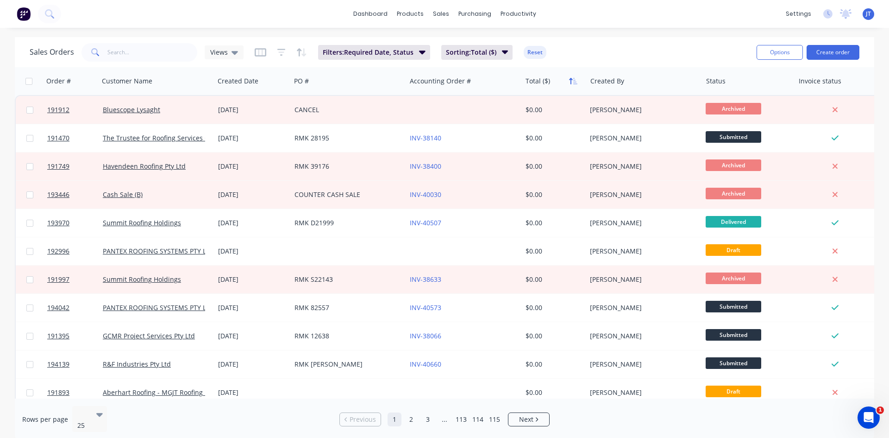
click at [574, 81] on icon "button" at bounding box center [573, 80] width 8 height 7
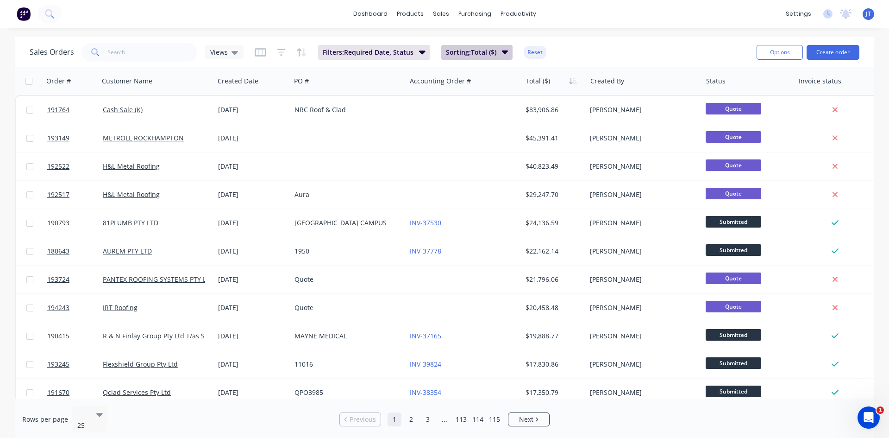
click at [463, 48] on span "Sorting: Total ($)" at bounding box center [471, 52] width 50 height 9
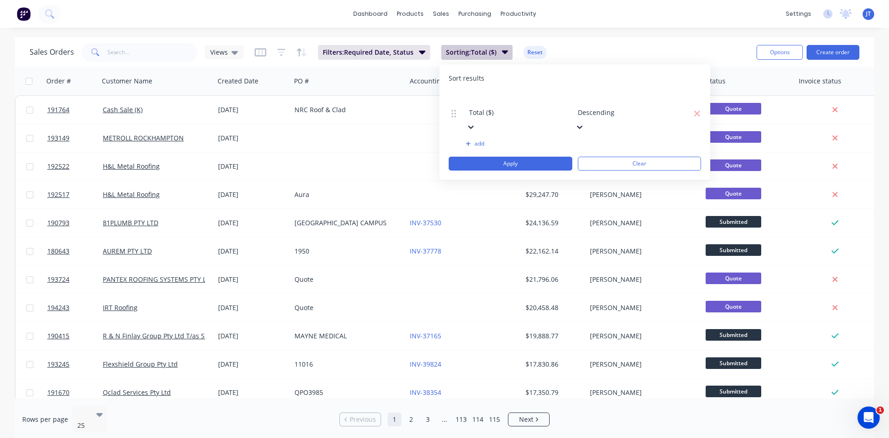
click at [489, 50] on span "Sorting: Total ($)" at bounding box center [471, 52] width 50 height 9
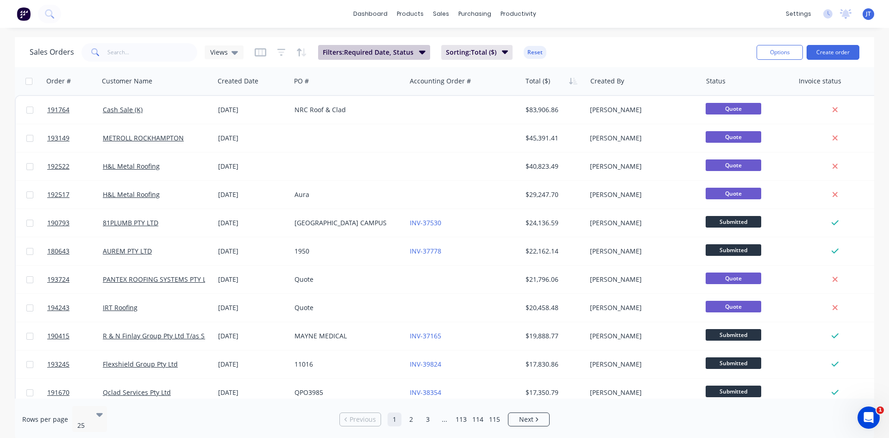
click at [411, 50] on span "Filters: Required Date, Status" at bounding box center [368, 52] width 91 height 9
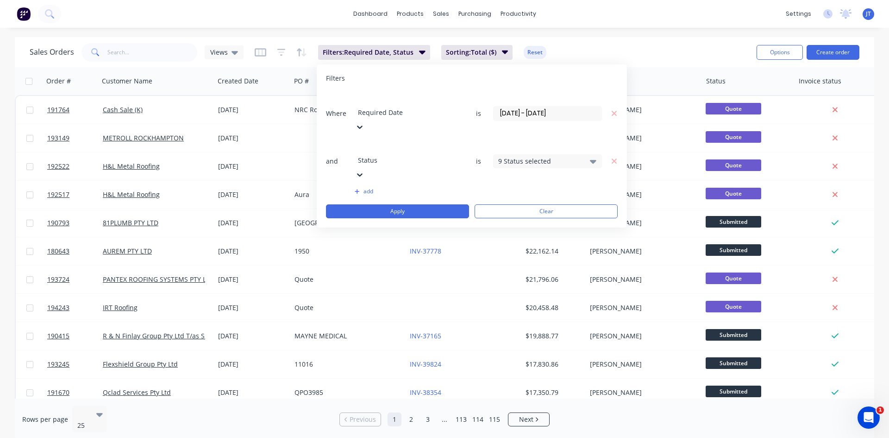
click at [527, 156] on div "9 Status selected" at bounding box center [540, 161] width 84 height 10
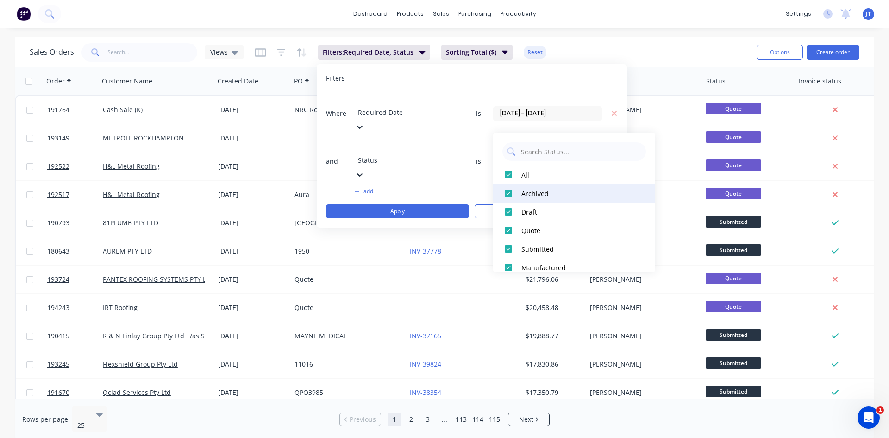
click at [511, 194] on div at bounding box center [508, 193] width 19 height 19
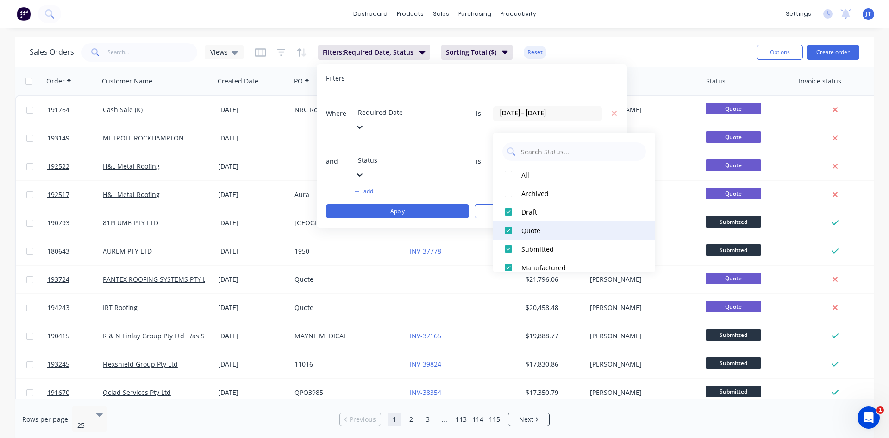
click at [511, 227] on div at bounding box center [508, 230] width 19 height 19
click at [542, 211] on div "Draft" at bounding box center [577, 212] width 111 height 10
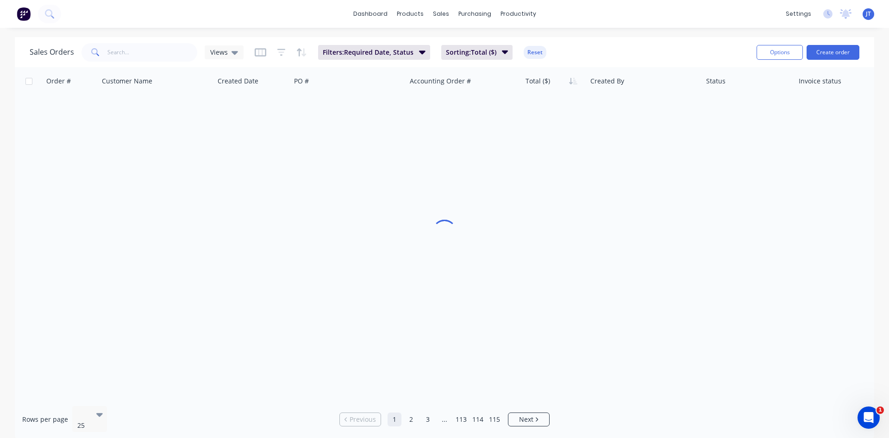
click at [637, 62] on div "Sales Orders Views Filters: Required Date, Status Sorting: Total ($) Reset" at bounding box center [390, 52] width 720 height 23
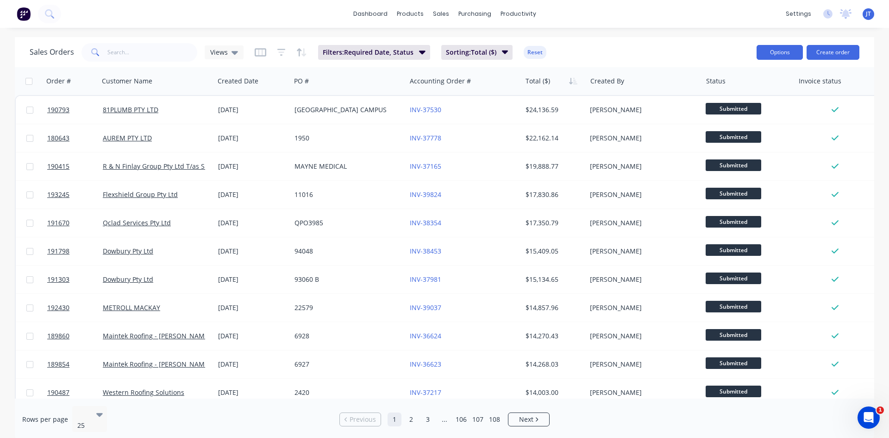
click at [765, 48] on button "Options" at bounding box center [780, 52] width 46 height 15
click at [745, 117] on div "Export" at bounding box center [752, 112] width 85 height 13
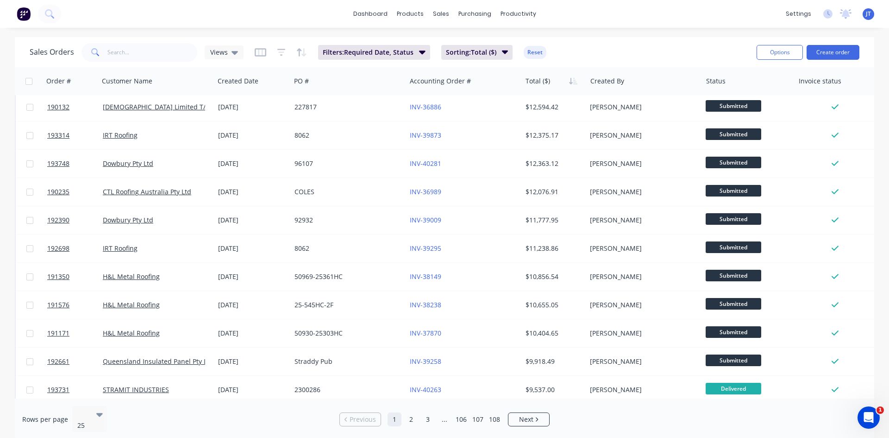
scroll to position [408, 0]
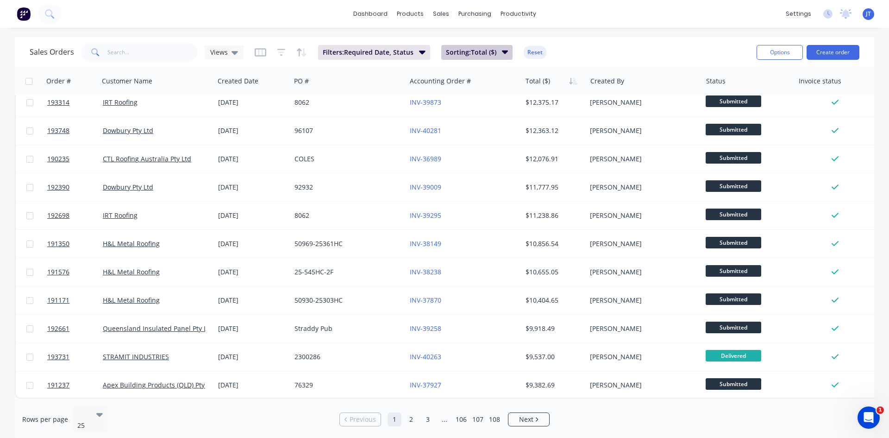
click at [502, 52] on icon "button" at bounding box center [505, 52] width 6 height 10
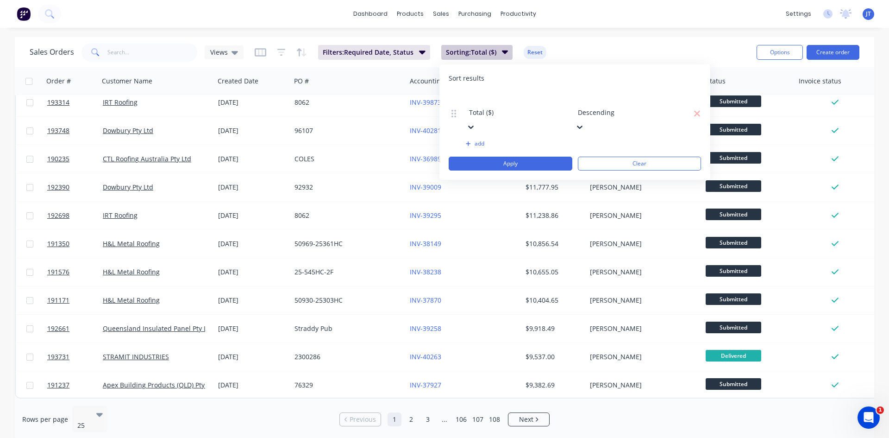
click at [502, 52] on icon "button" at bounding box center [505, 52] width 6 height 10
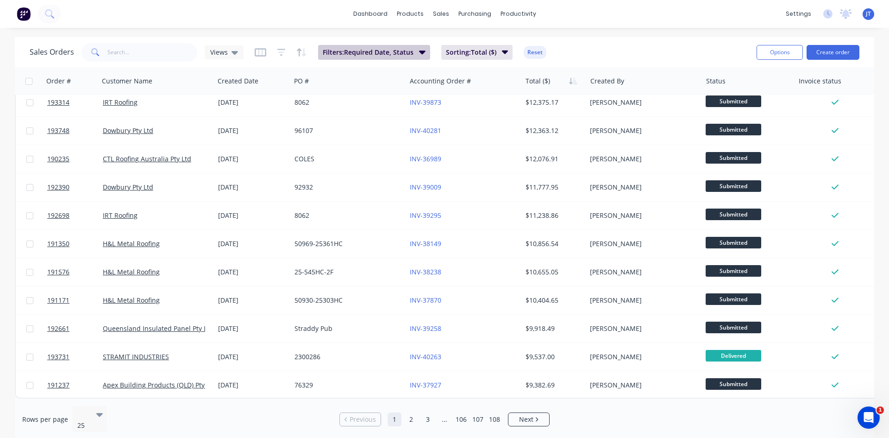
click at [388, 47] on button "Filters: Required Date, Status" at bounding box center [374, 52] width 112 height 15
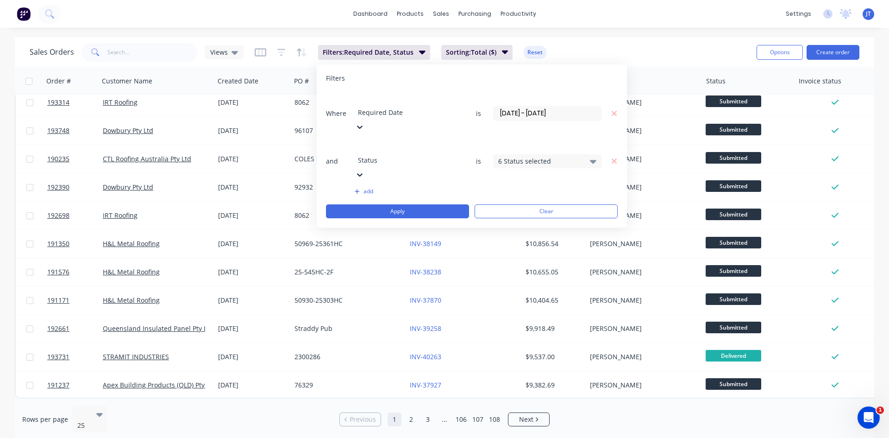
click at [359, 189] on icon "button" at bounding box center [357, 192] width 5 height 6
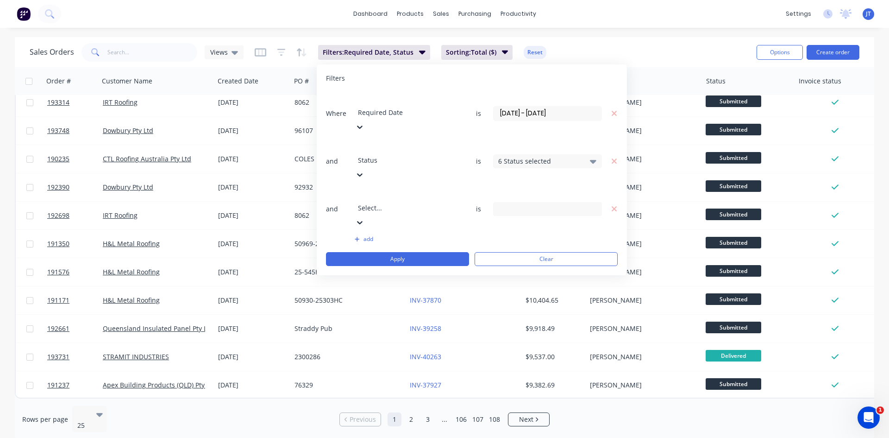
click at [407, 189] on div at bounding box center [424, 195] width 133 height 12
click at [545, 107] on input "[DATE] - [DATE]" at bounding box center [548, 114] width 108 height 14
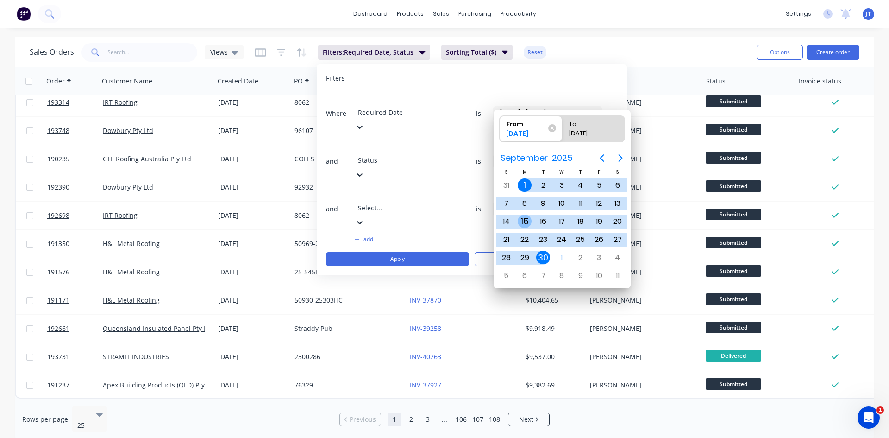
click at [523, 220] on div "15" at bounding box center [525, 221] width 14 height 14
type input "[DATE] - [DATE]"
radio input "false"
radio input "true"
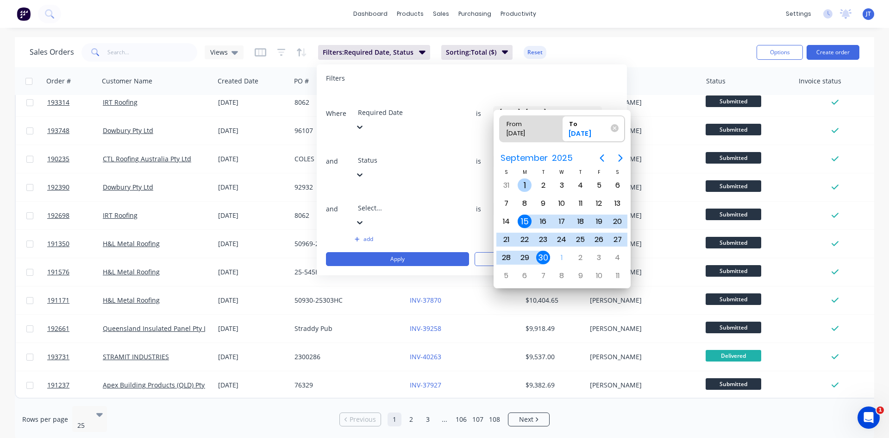
click at [524, 185] on div "1" at bounding box center [525, 185] width 14 height 14
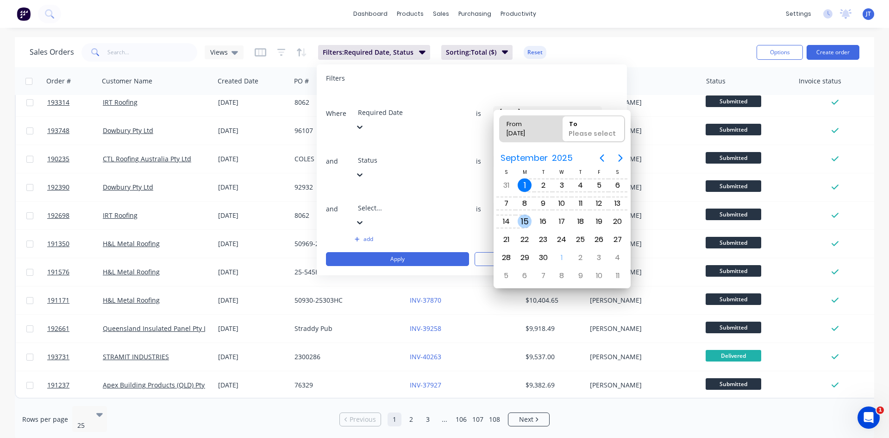
click at [527, 227] on div "15" at bounding box center [525, 221] width 14 height 14
type input "[DATE] - [DATE]"
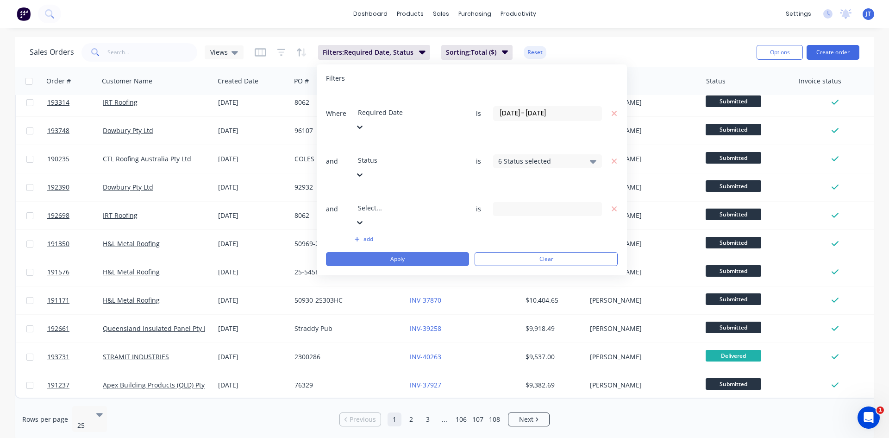
click at [431, 252] on button "Apply" at bounding box center [397, 259] width 143 height 14
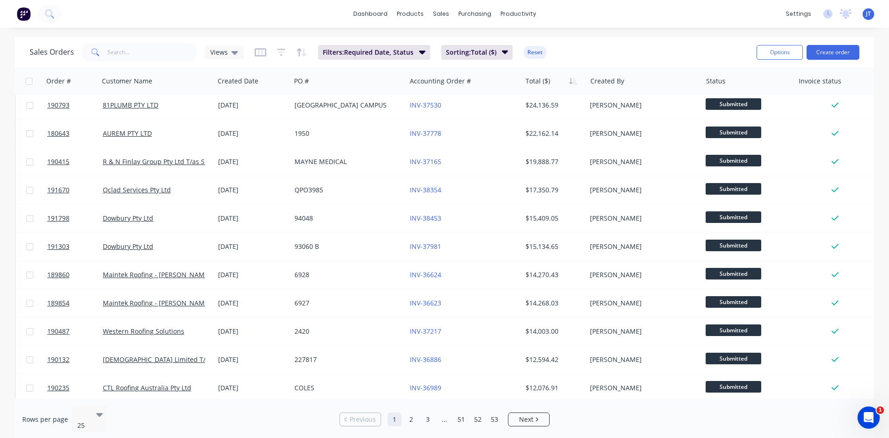
scroll to position [0, 0]
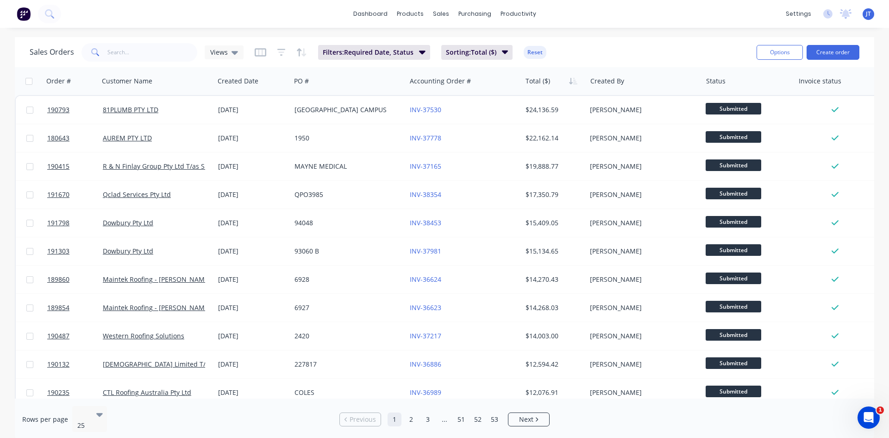
drag, startPoint x: 791, startPoint y: 55, endPoint x: 789, endPoint y: 62, distance: 7.1
click at [791, 55] on button "Options" at bounding box center [780, 52] width 46 height 15
click at [757, 113] on div "Export" at bounding box center [752, 112] width 85 height 13
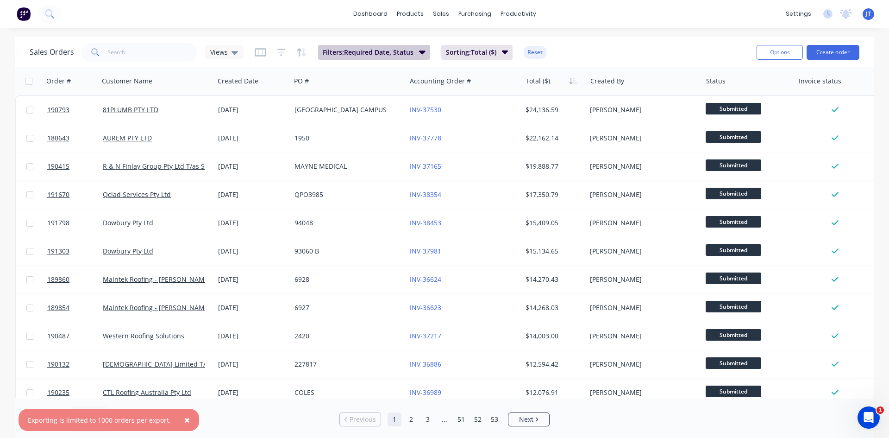
click at [388, 57] on button "Filters: Required Date, Status" at bounding box center [374, 52] width 112 height 15
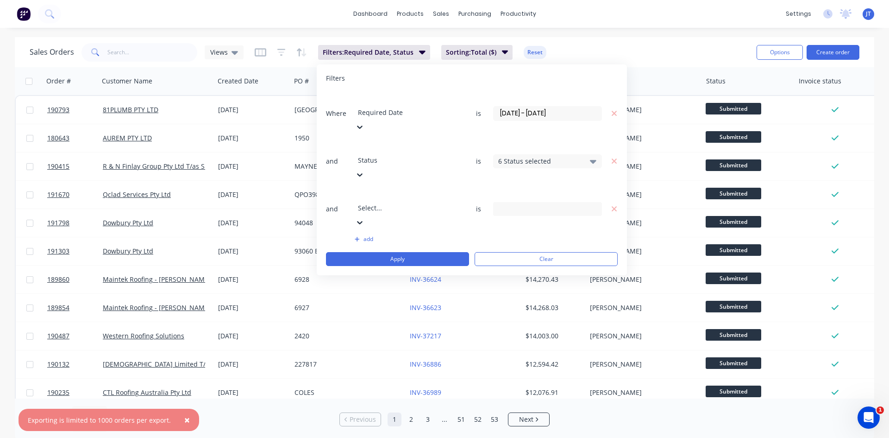
click at [528, 107] on input "[DATE] - [DATE]" at bounding box center [548, 114] width 108 height 14
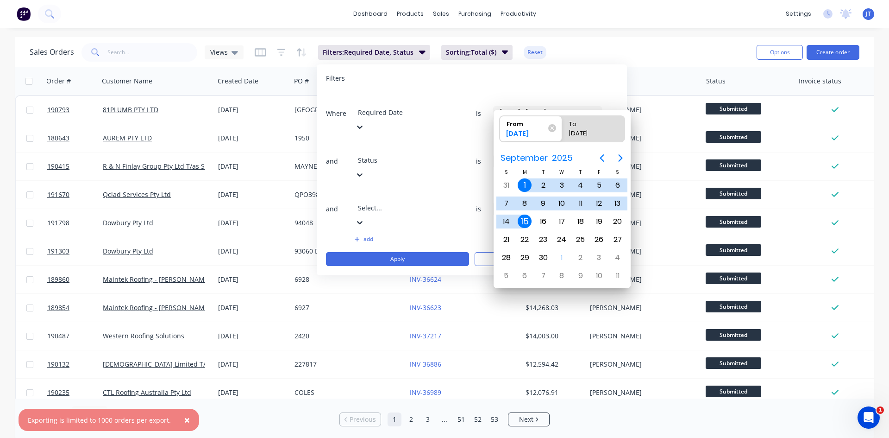
click at [523, 185] on div "1" at bounding box center [525, 185] width 14 height 14
radio input "false"
radio input "true"
click at [605, 203] on div "12" at bounding box center [600, 203] width 14 height 14
type input "[DATE] - [DATE]"
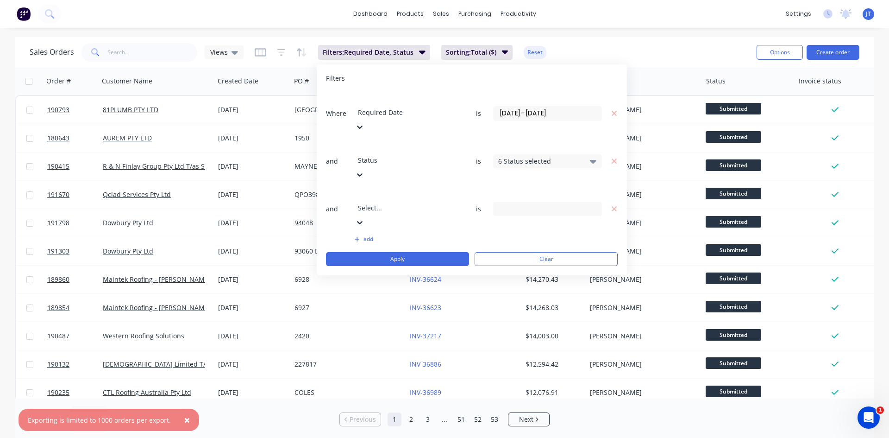
click at [732, 29] on div "× Exporting is limited to 1000 orders per export. dashboard products sales purc…" at bounding box center [444, 219] width 889 height 438
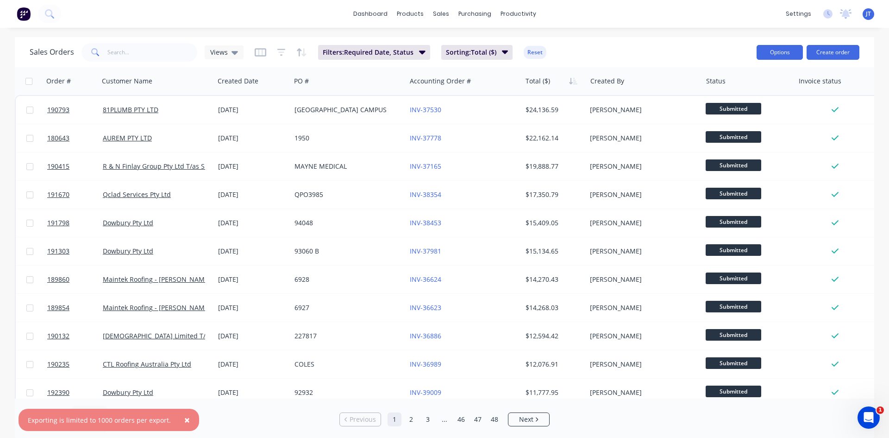
click at [776, 47] on button "Options" at bounding box center [780, 52] width 46 height 15
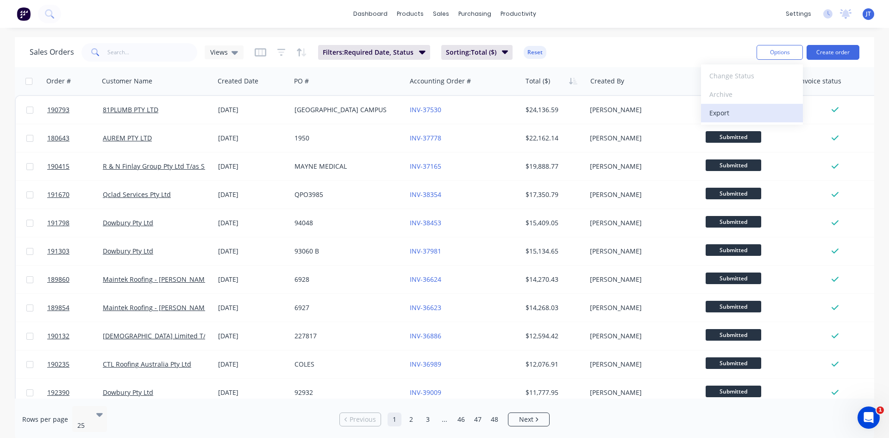
click at [750, 111] on div "Export" at bounding box center [752, 112] width 85 height 13
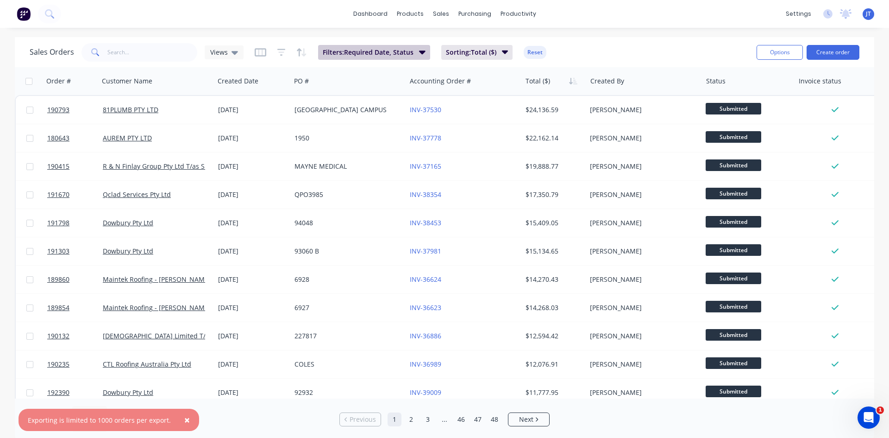
click at [394, 46] on button "Filters: Required Date, Status" at bounding box center [374, 52] width 112 height 15
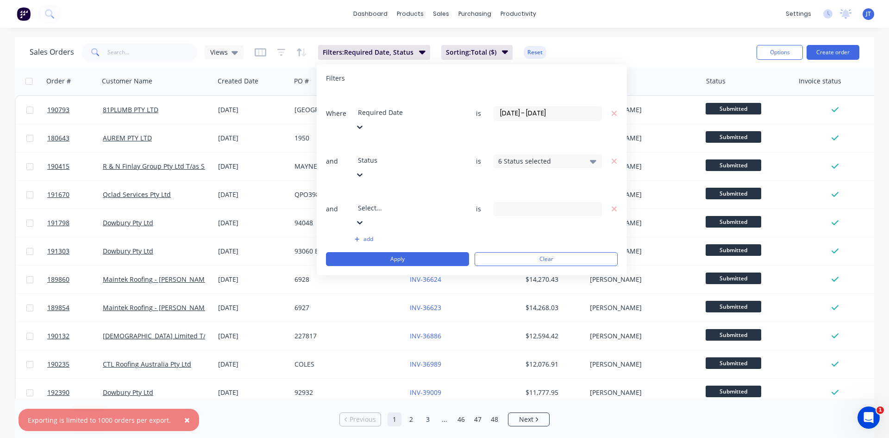
click at [541, 107] on input "[DATE] - [DATE]" at bounding box center [548, 114] width 108 height 14
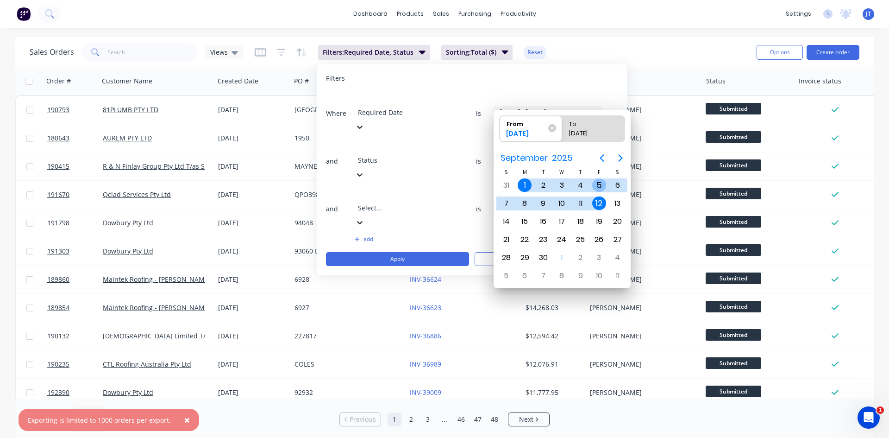
click at [602, 186] on div "5" at bounding box center [600, 185] width 14 height 14
type input "[DATE] - [DATE]"
radio input "false"
radio input "true"
click at [527, 186] on div "1" at bounding box center [525, 185] width 14 height 14
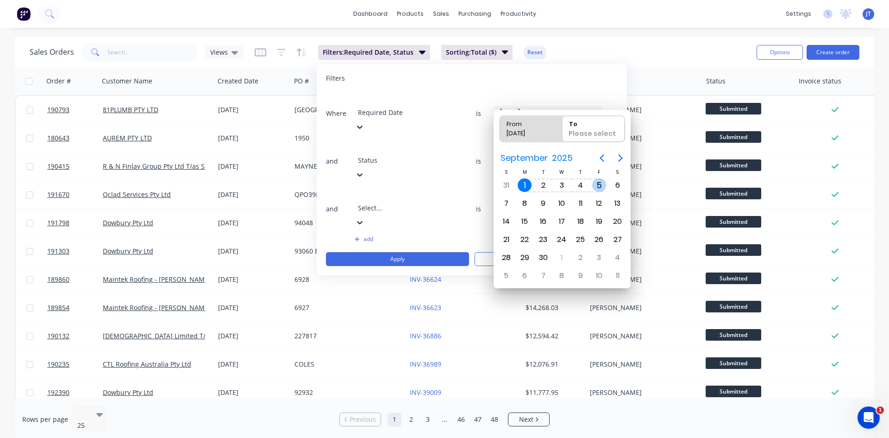
click at [598, 184] on div "5" at bounding box center [600, 185] width 14 height 14
type input "[DATE] - [DATE]"
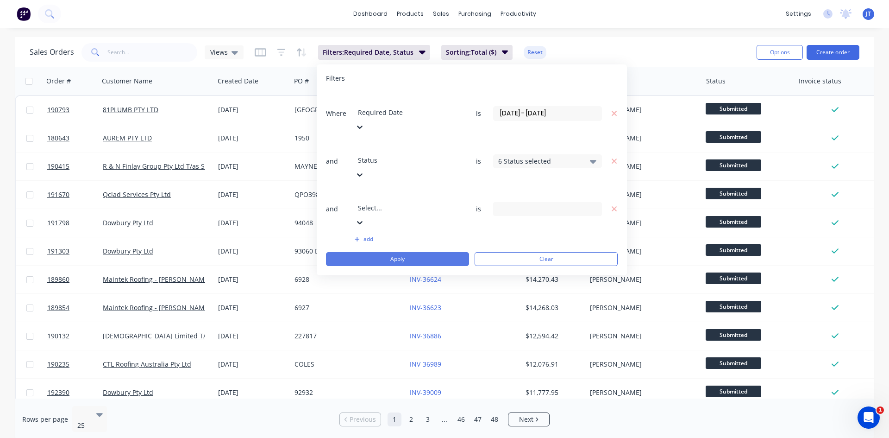
click at [428, 252] on button "Apply" at bounding box center [397, 259] width 143 height 14
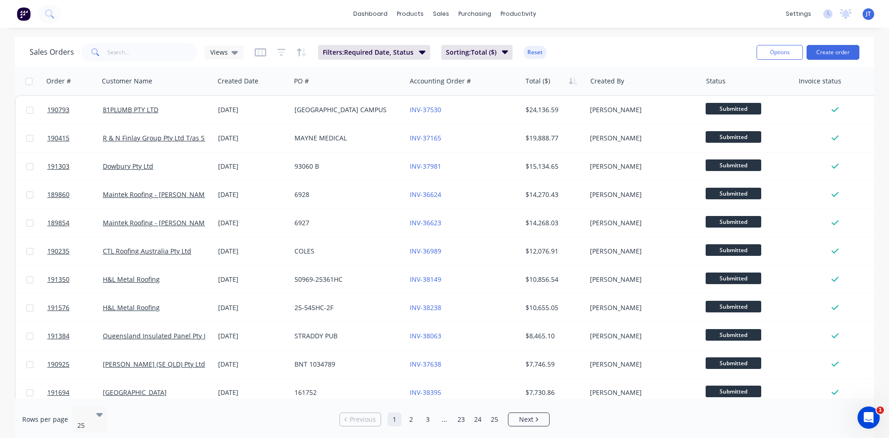
click at [771, 60] on div "Options Create order" at bounding box center [806, 52] width 107 height 23
click at [781, 53] on button "Options" at bounding box center [780, 52] width 46 height 15
click at [719, 119] on div "Export" at bounding box center [752, 112] width 85 height 13
click at [397, 50] on span "Filters: Required Date, Status" at bounding box center [368, 52] width 91 height 9
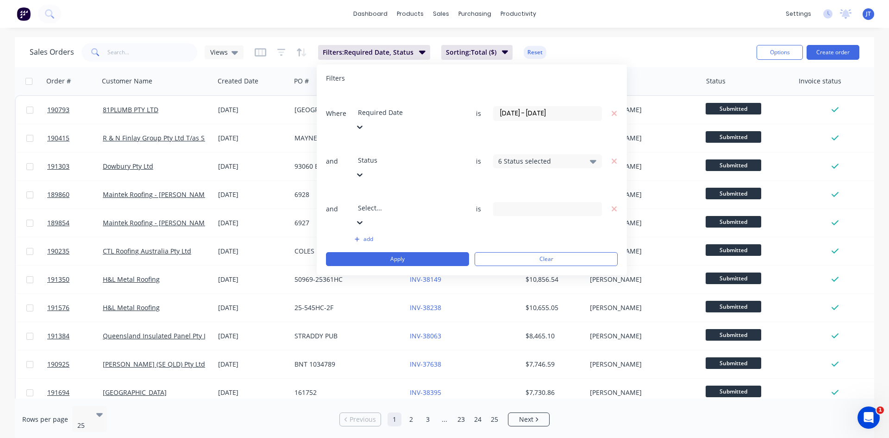
click at [535, 107] on input "[DATE] - [DATE]" at bounding box center [548, 114] width 108 height 14
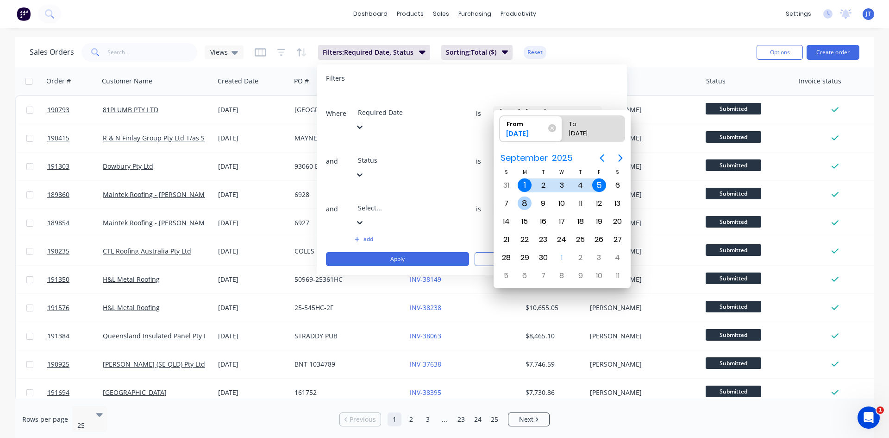
click at [525, 207] on div "8" at bounding box center [525, 203] width 14 height 14
type input "[DATE]"
radio input "false"
radio input "true"
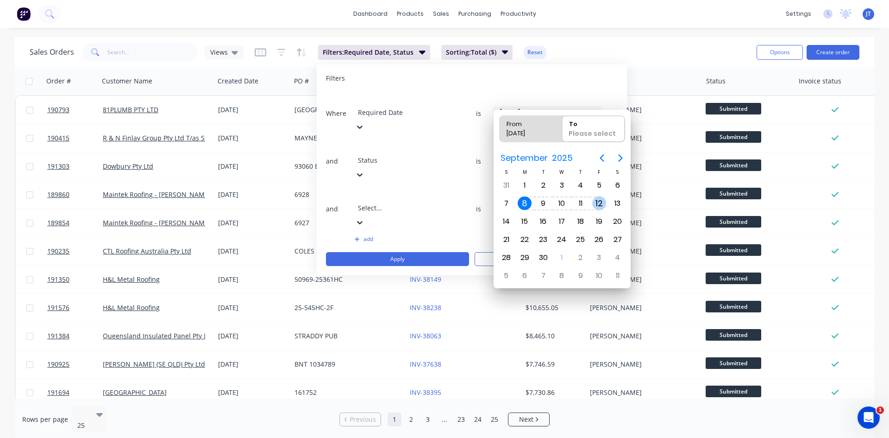
click at [597, 204] on div "12" at bounding box center [600, 203] width 14 height 14
type input "[DATE] - [DATE]"
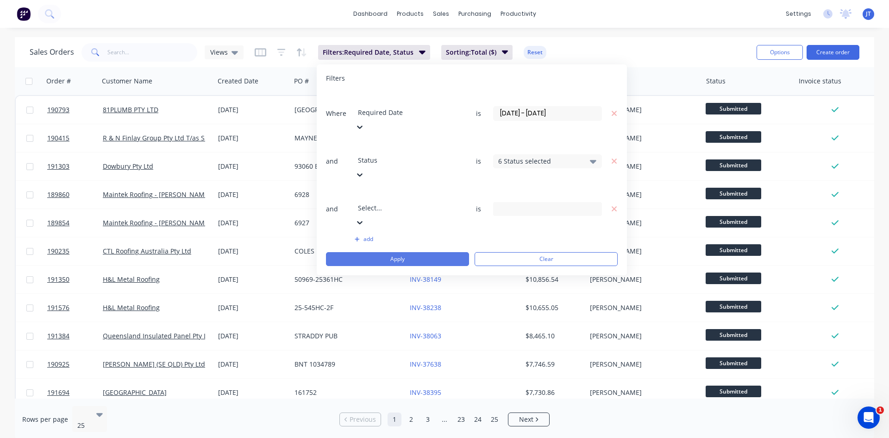
click at [429, 252] on button "Apply" at bounding box center [397, 259] width 143 height 14
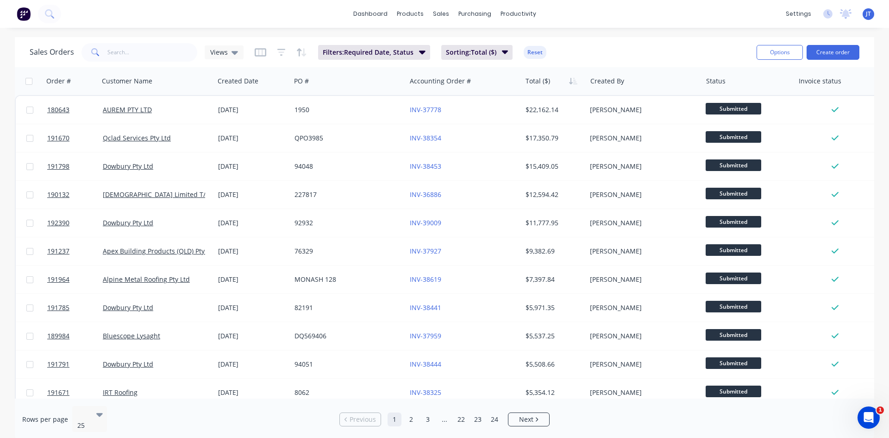
click at [699, 54] on div "Sales Orders Views Filters: Required Date, Status Sorting: Total ($) Reset" at bounding box center [390, 52] width 720 height 23
click at [503, 50] on icon "button" at bounding box center [505, 52] width 6 height 10
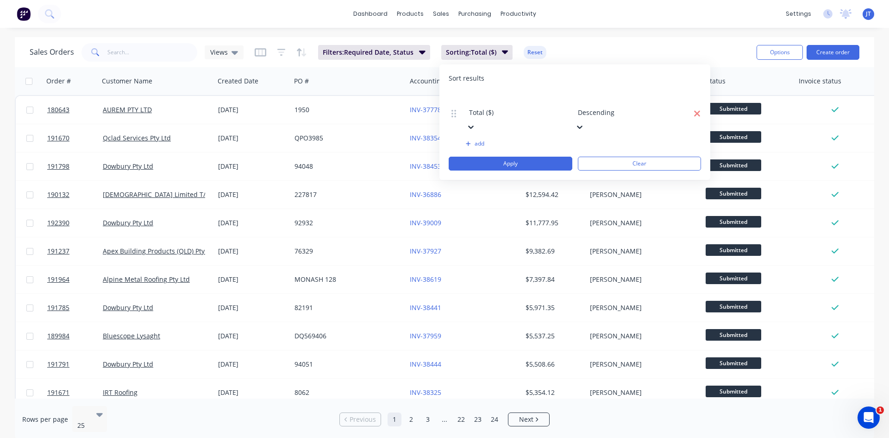
click at [698, 110] on icon "button" at bounding box center [697, 113] width 6 height 6
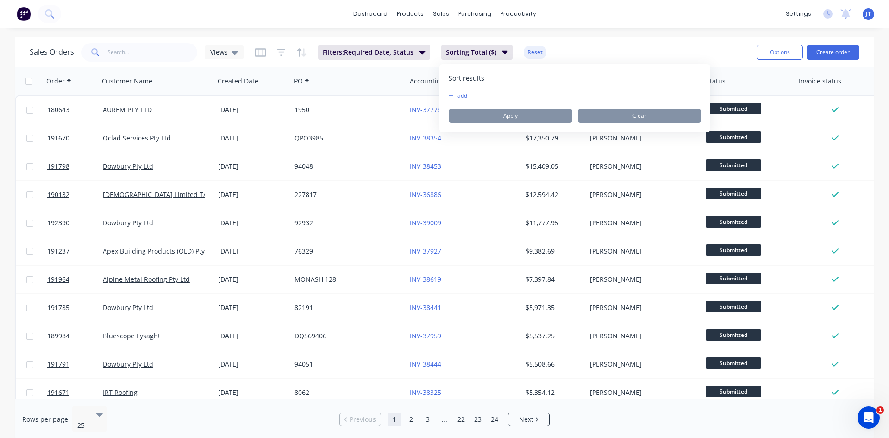
click at [666, 19] on div "dashboard products sales purchasing productivity dashboard products Product Cat…" at bounding box center [444, 14] width 889 height 28
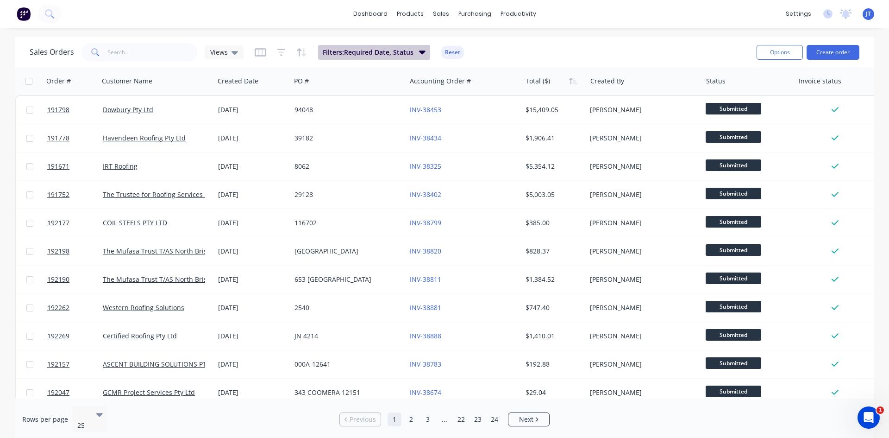
click at [379, 54] on span "Filters: Required Date, Status" at bounding box center [368, 52] width 91 height 9
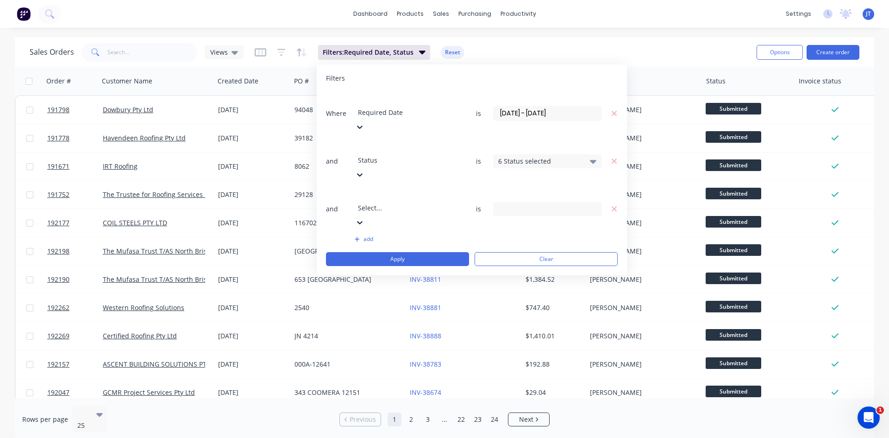
click at [432, 93] on div "Required Date" at bounding box center [409, 113] width 108 height 41
click at [411, 252] on button "Apply" at bounding box center [397, 259] width 143 height 14
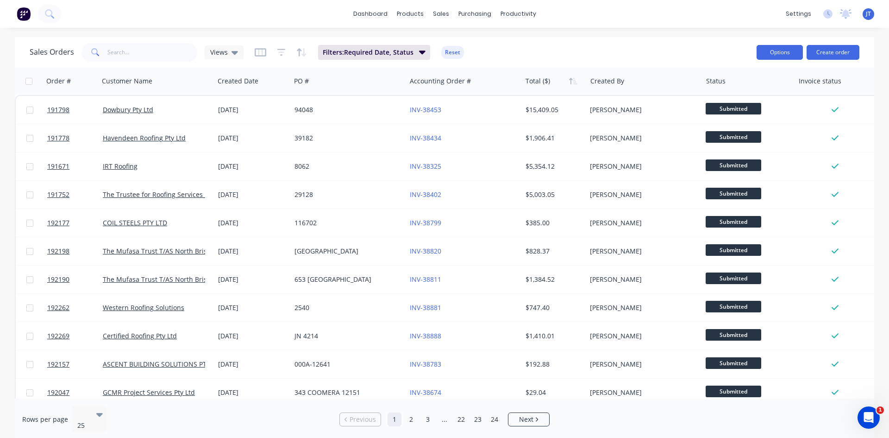
drag, startPoint x: 776, startPoint y: 55, endPoint x: 775, endPoint y: 59, distance: 4.8
click at [776, 55] on button "Options" at bounding box center [780, 52] width 46 height 15
click at [745, 114] on div "Export" at bounding box center [752, 112] width 85 height 13
click at [385, 53] on span "Filters: Required Date, Status" at bounding box center [368, 52] width 91 height 9
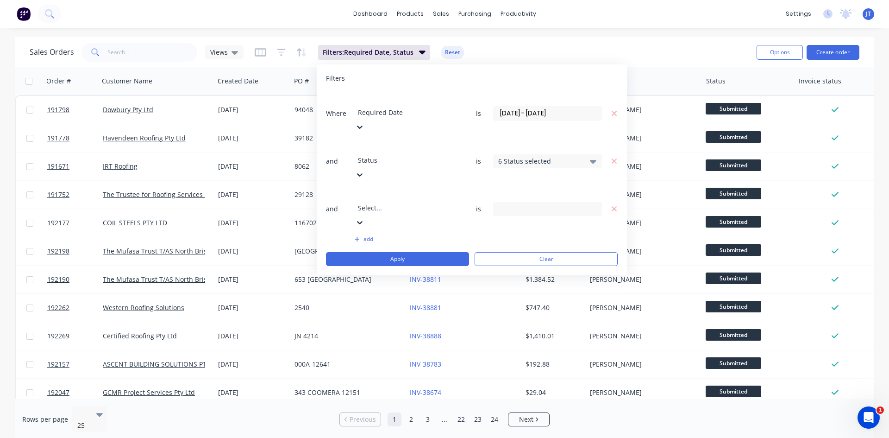
click at [537, 107] on input "[DATE] - [DATE]" at bounding box center [548, 114] width 108 height 14
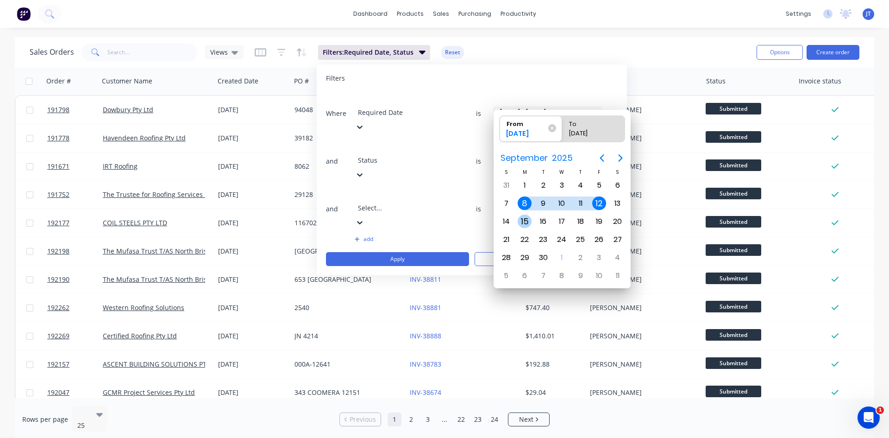
click at [528, 224] on div "15" at bounding box center [525, 221] width 14 height 14
type input "[DATE]"
radio input "false"
radio input "true"
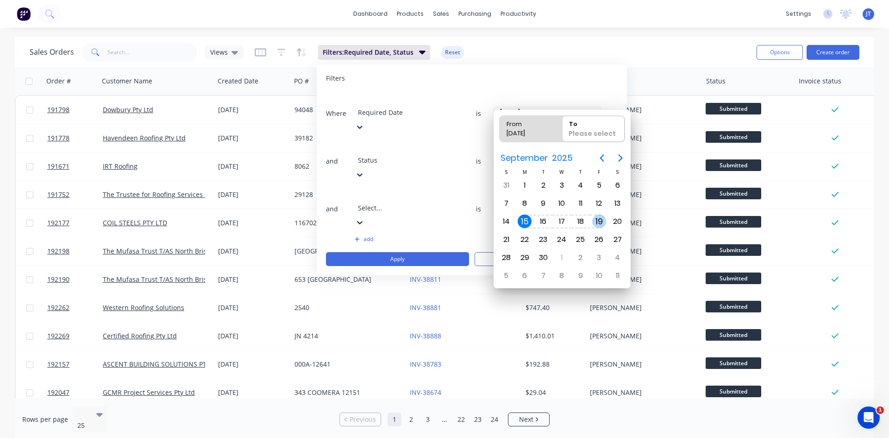
click at [599, 225] on div "19" at bounding box center [600, 221] width 14 height 14
type input "[DATE] - [DATE]"
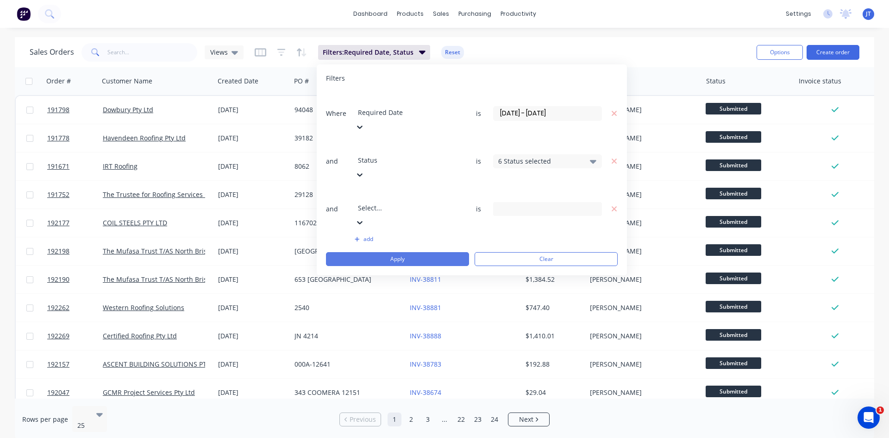
click at [409, 252] on button "Apply" at bounding box center [397, 259] width 143 height 14
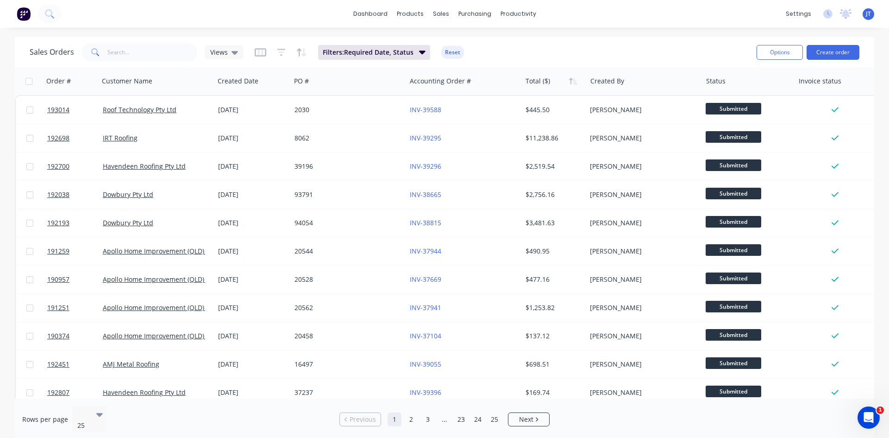
click at [771, 61] on div "Options Create order" at bounding box center [806, 52] width 107 height 23
click at [775, 55] on button "Options" at bounding box center [780, 52] width 46 height 15
click at [757, 115] on div "Export" at bounding box center [752, 112] width 85 height 13
click at [400, 56] on span "Filters: Required Date, Status" at bounding box center [368, 52] width 91 height 9
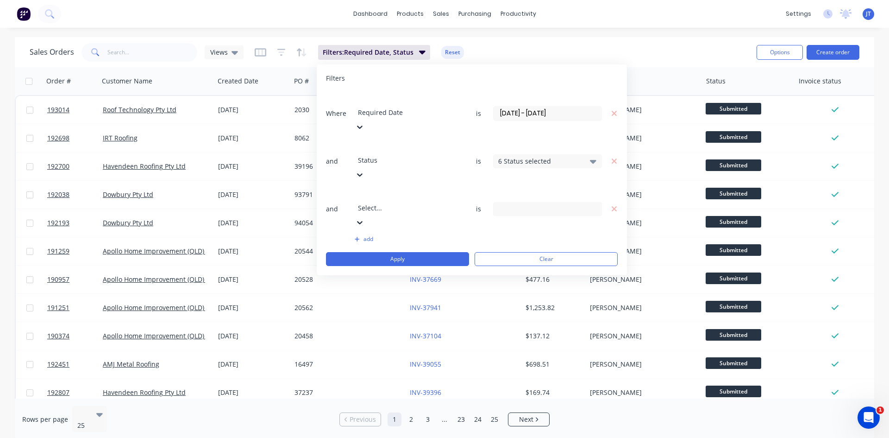
click at [552, 107] on input "[DATE] - [DATE]" at bounding box center [548, 114] width 108 height 14
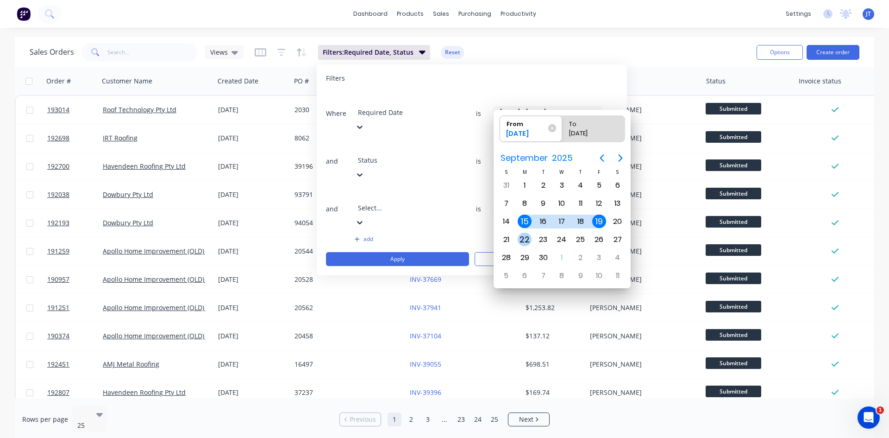
click at [524, 241] on div "22" at bounding box center [525, 240] width 14 height 14
type input "[DATE]"
radio input "false"
radio input "true"
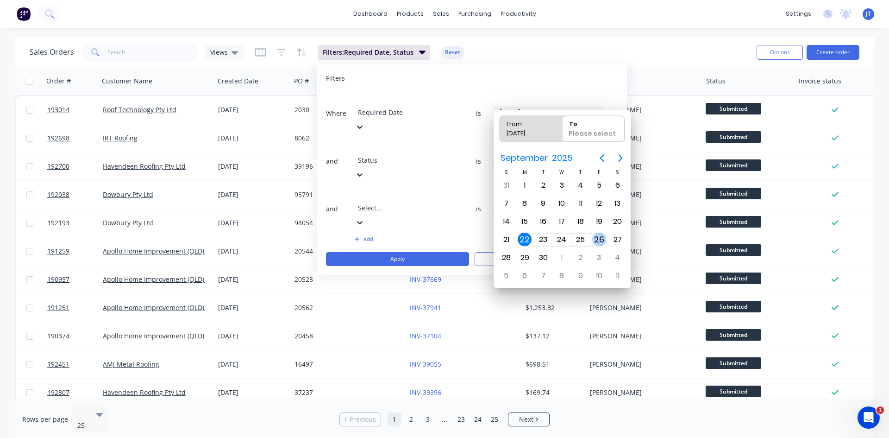
click at [597, 241] on div "26" at bounding box center [600, 240] width 14 height 14
type input "[DATE] - [DATE]"
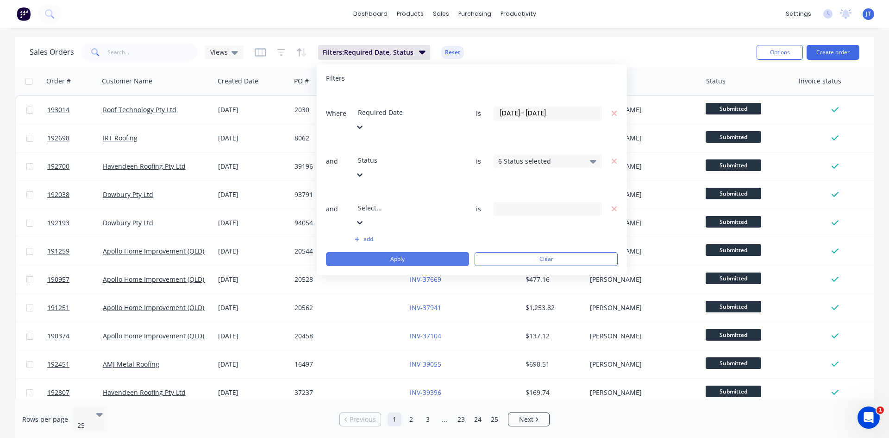
click at [390, 252] on button "Apply" at bounding box center [397, 259] width 143 height 14
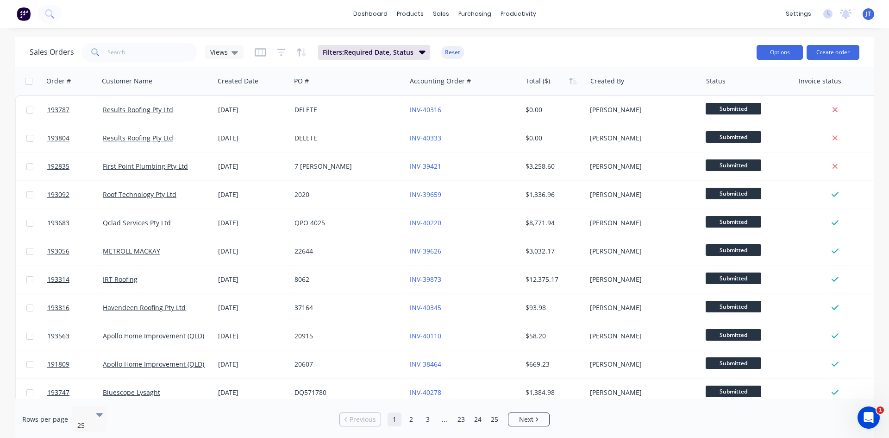
click at [795, 56] on button "Options" at bounding box center [780, 52] width 46 height 15
click at [741, 111] on div "Export" at bounding box center [752, 112] width 85 height 13
click at [769, 39] on div "Sales Orders Views Filters: Required Date, Status Reset Options Create order" at bounding box center [445, 52] width 860 height 30
click at [769, 45] on button "Options" at bounding box center [780, 52] width 46 height 15
click at [772, 116] on div "Export" at bounding box center [752, 112] width 85 height 13
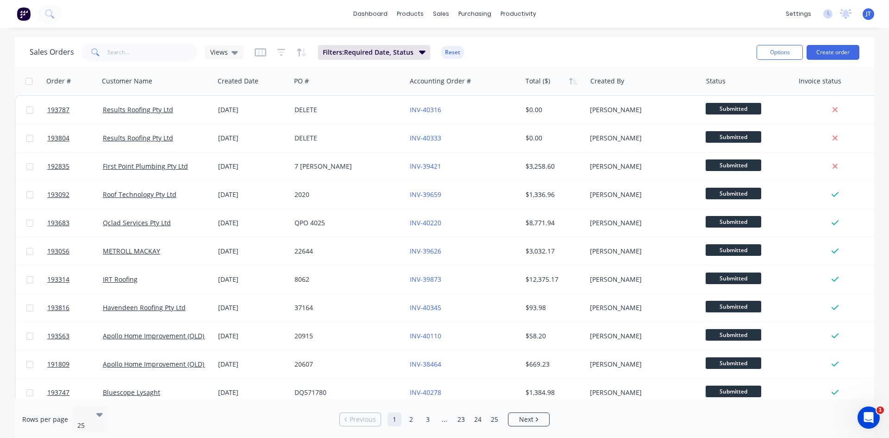
drag, startPoint x: 387, startPoint y: 51, endPoint x: 402, endPoint y: 63, distance: 19.2
click at [388, 50] on span "Filters: Required Date, Status" at bounding box center [368, 52] width 91 height 9
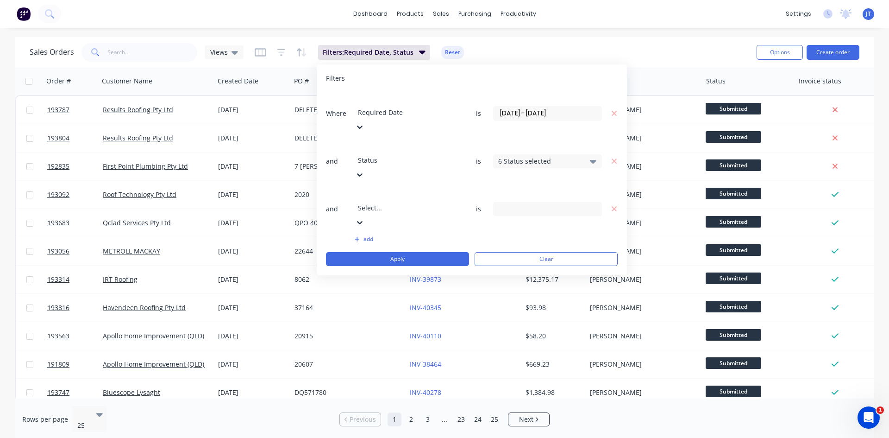
click at [520, 107] on input "[DATE] - [DATE]" at bounding box center [548, 114] width 108 height 14
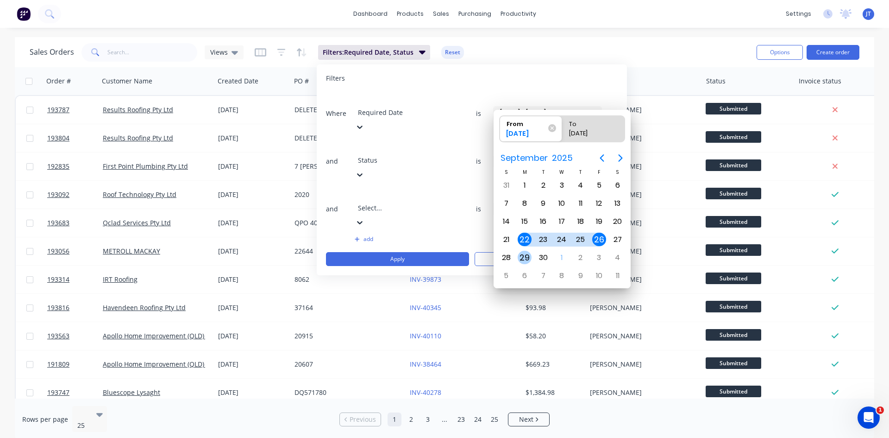
click at [522, 258] on div "29" at bounding box center [525, 258] width 14 height 14
type input "[DATE]"
radio input "false"
radio input "true"
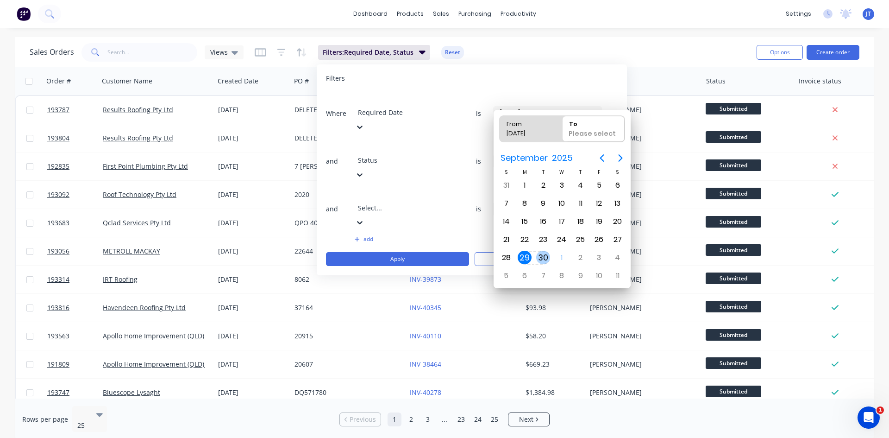
click at [545, 261] on div "30" at bounding box center [543, 258] width 14 height 14
type input "[DATE] - [DATE]"
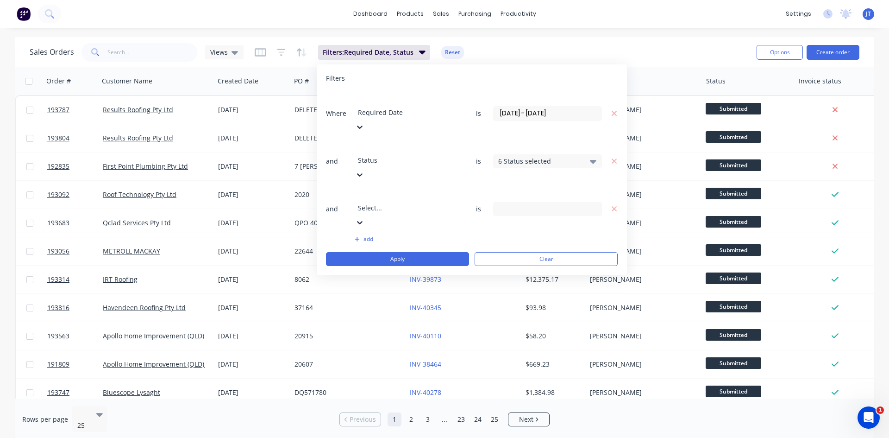
click at [719, 27] on div "dashboard products sales purchasing productivity dashboard products Product Cat…" at bounding box center [444, 14] width 889 height 28
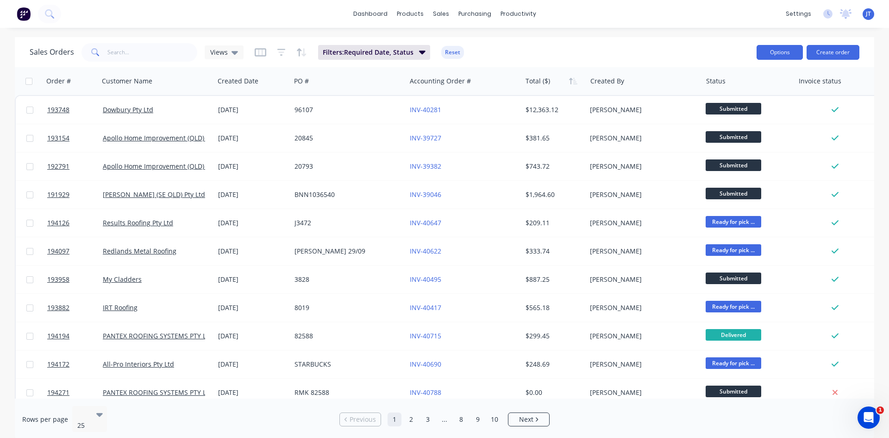
click at [775, 48] on button "Options" at bounding box center [780, 52] width 46 height 15
click at [769, 109] on div "Export" at bounding box center [752, 112] width 85 height 13
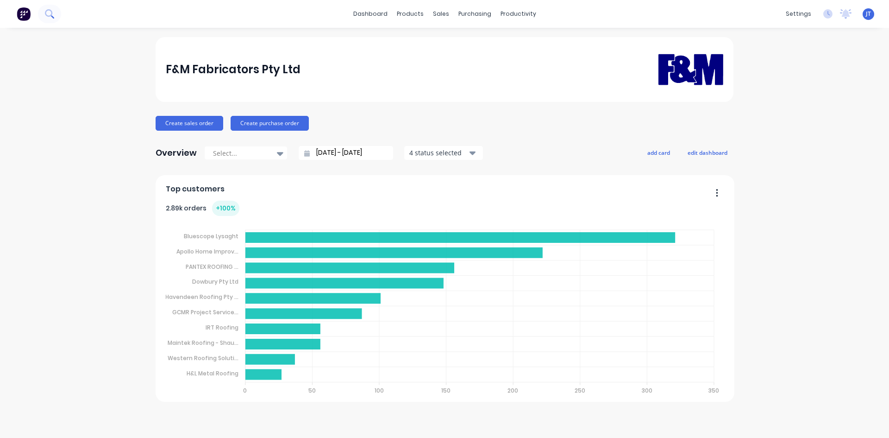
click at [55, 16] on button at bounding box center [49, 14] width 23 height 19
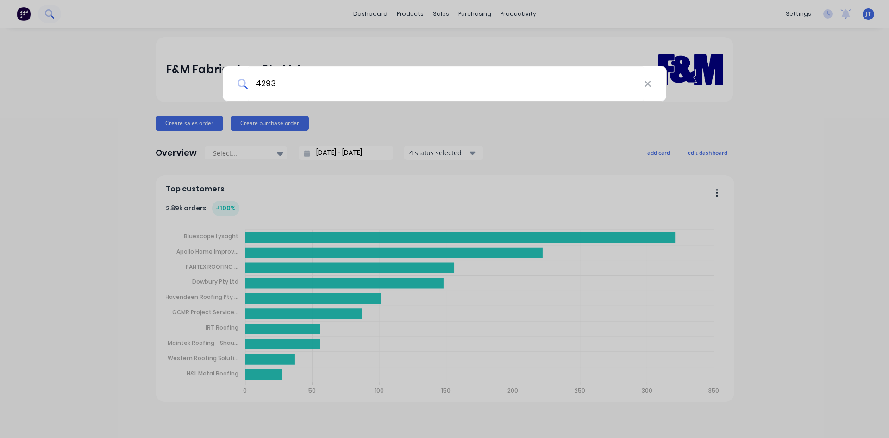
type input "4293"
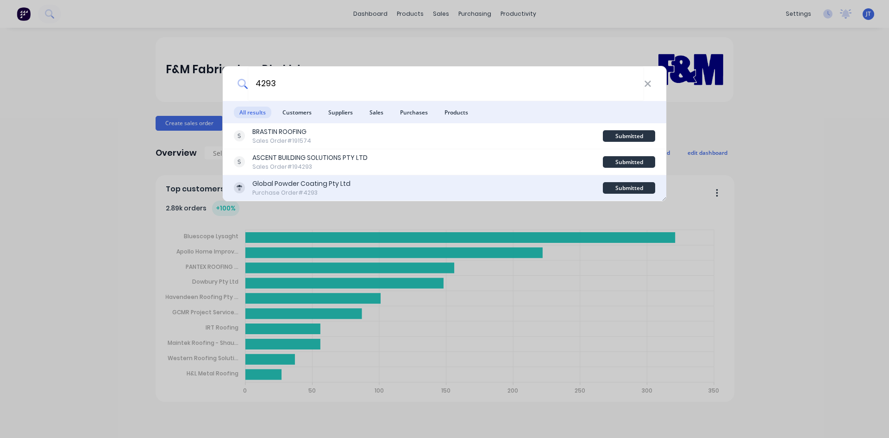
click at [309, 194] on div "Purchase Order #4293" at bounding box center [301, 193] width 98 height 8
